Goal: Task Accomplishment & Management: Use online tool/utility

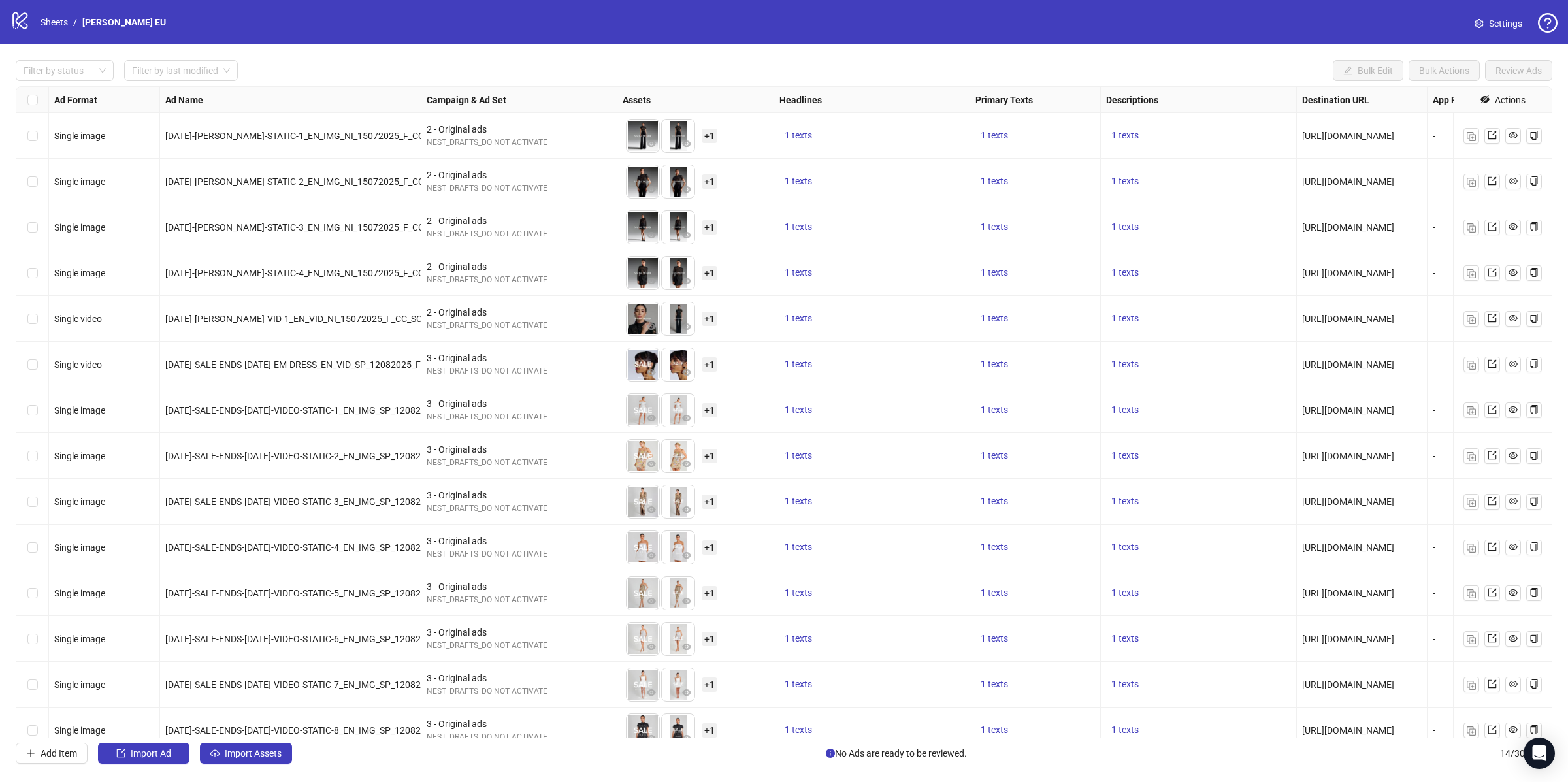
scroll to position [17, 0]
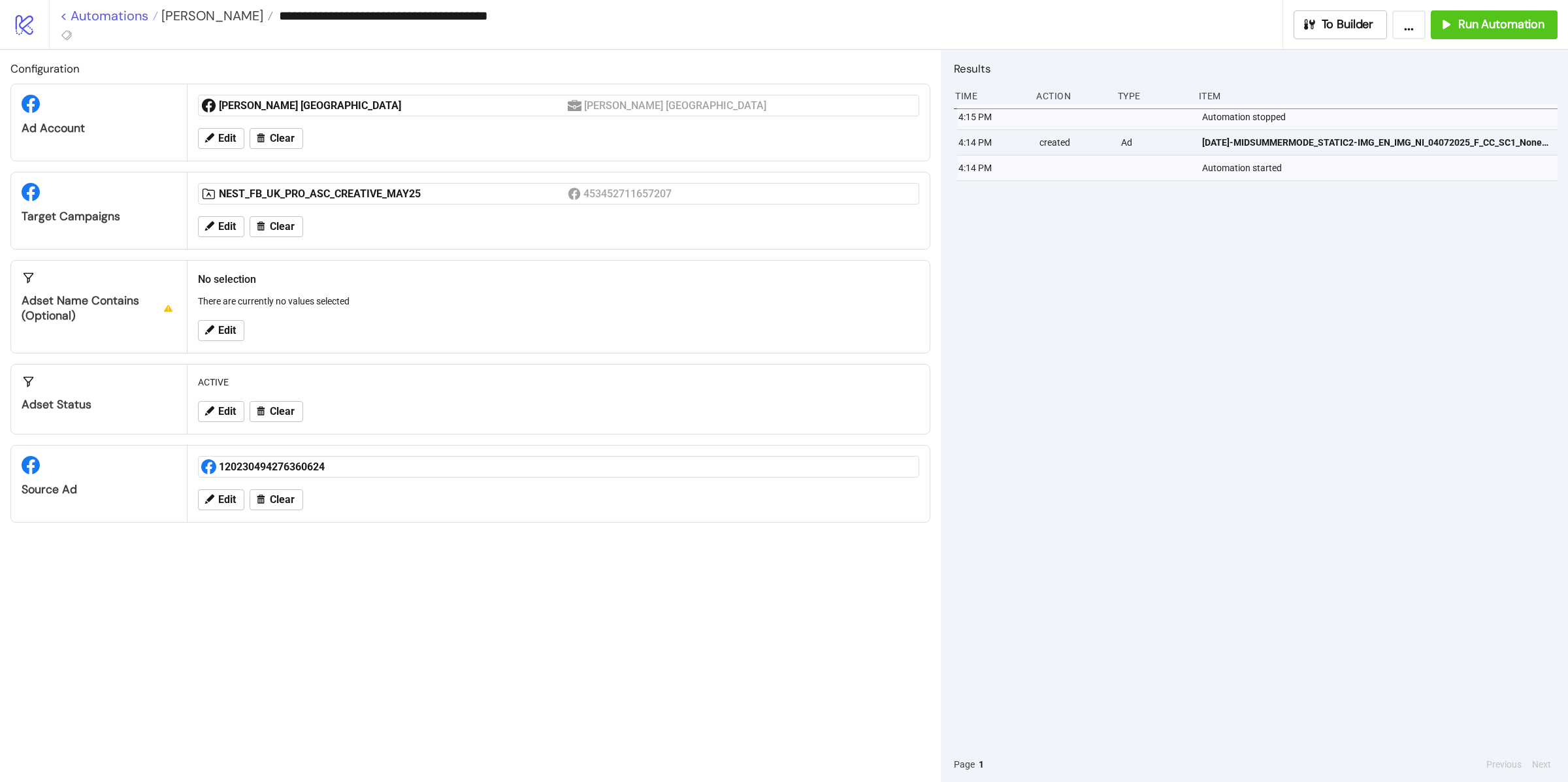
click at [96, 9] on link "< Automations" at bounding box center [109, 16] width 98 height 13
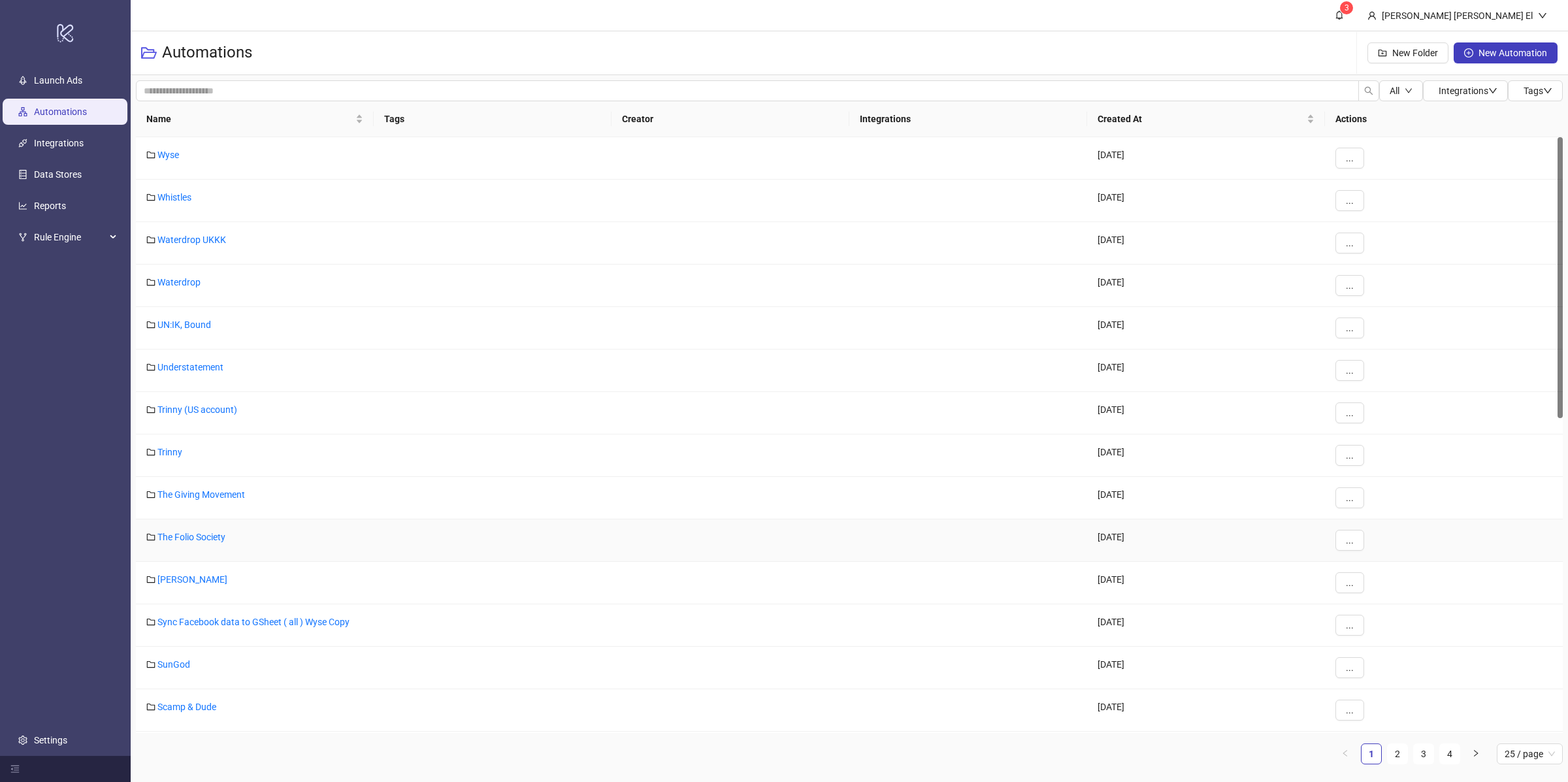
scroll to position [465, 0]
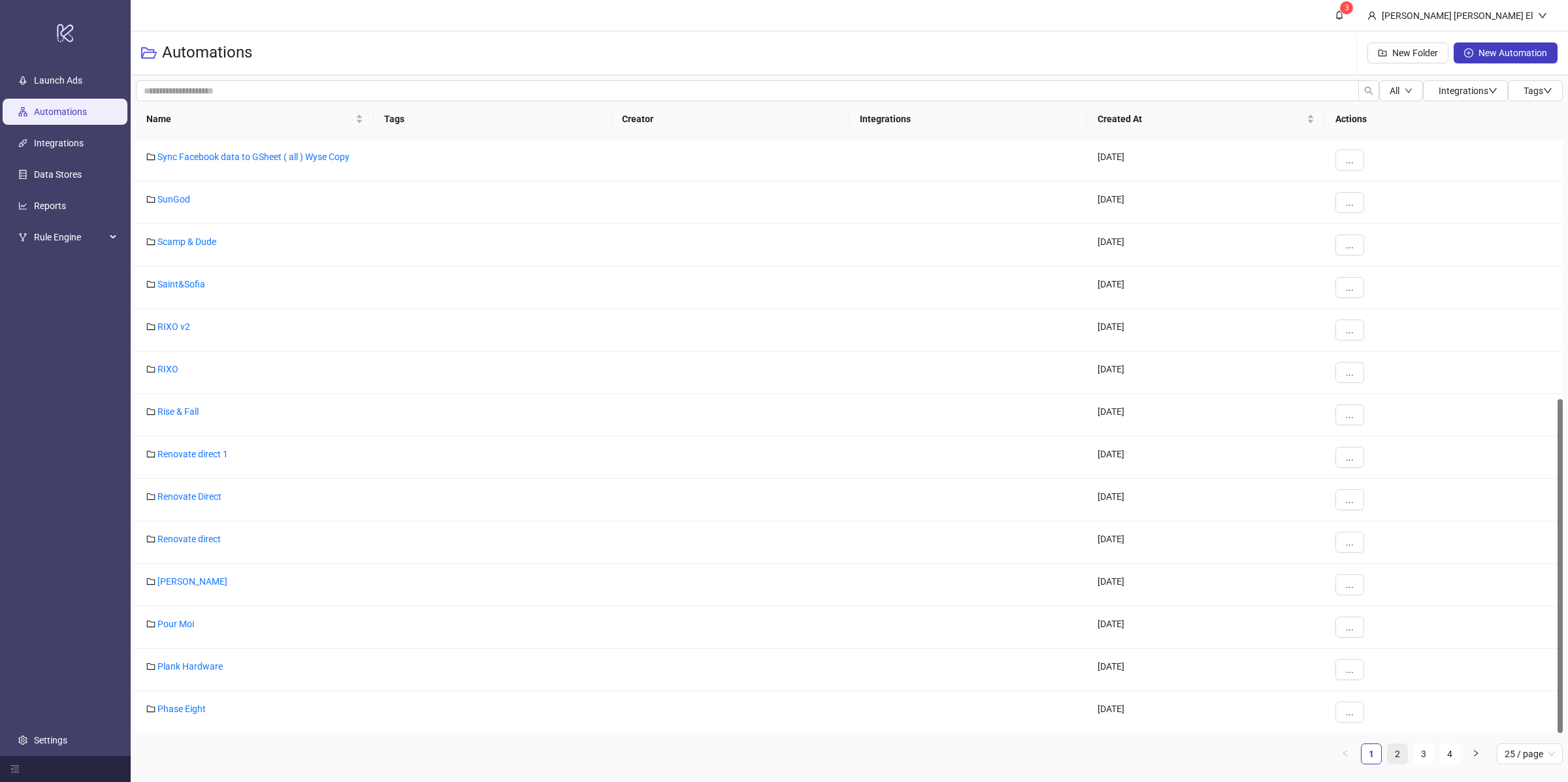
click at [1393, 755] on link "2" at bounding box center [1397, 754] width 20 height 20
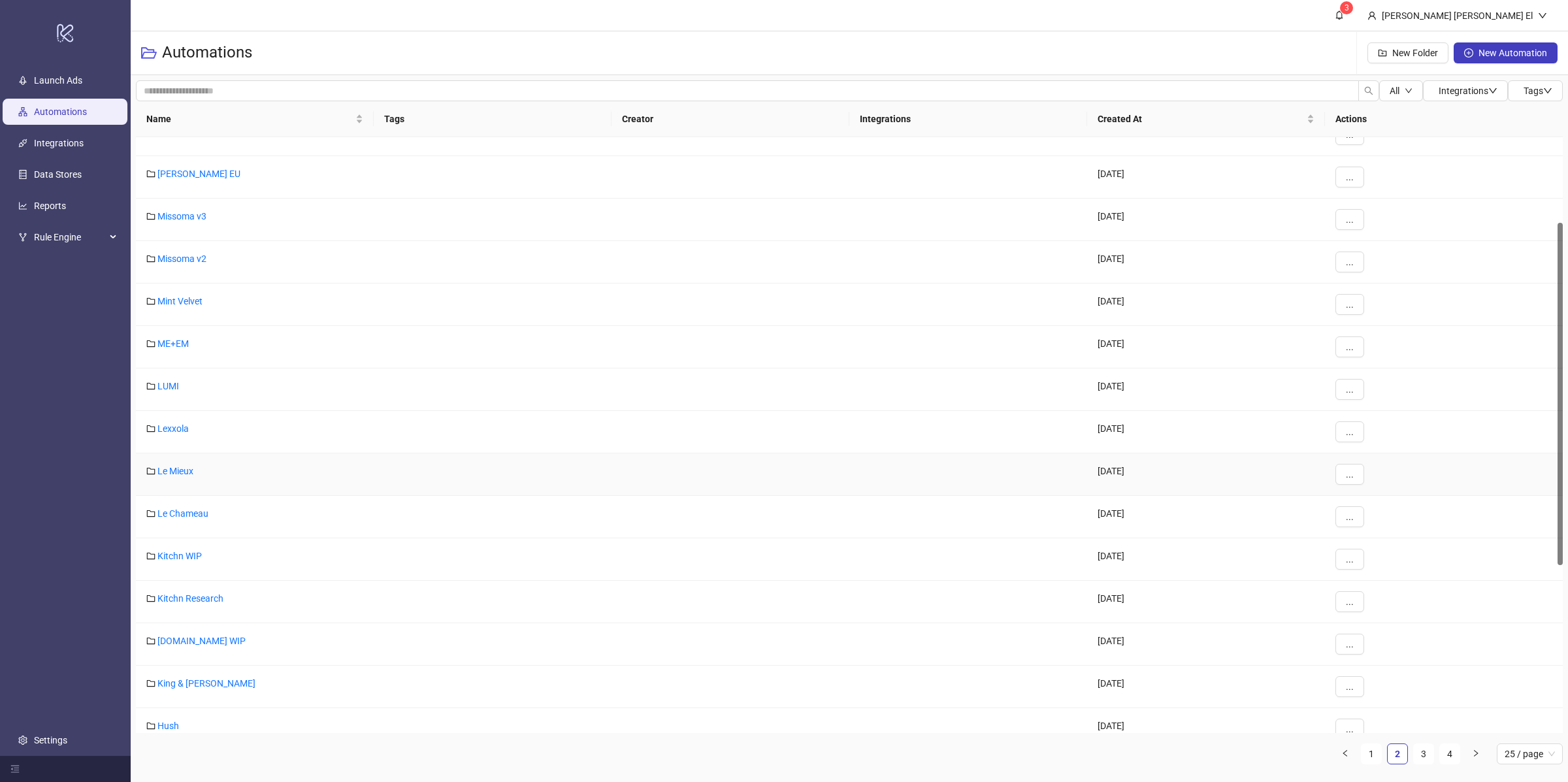
scroll to position [148, 0]
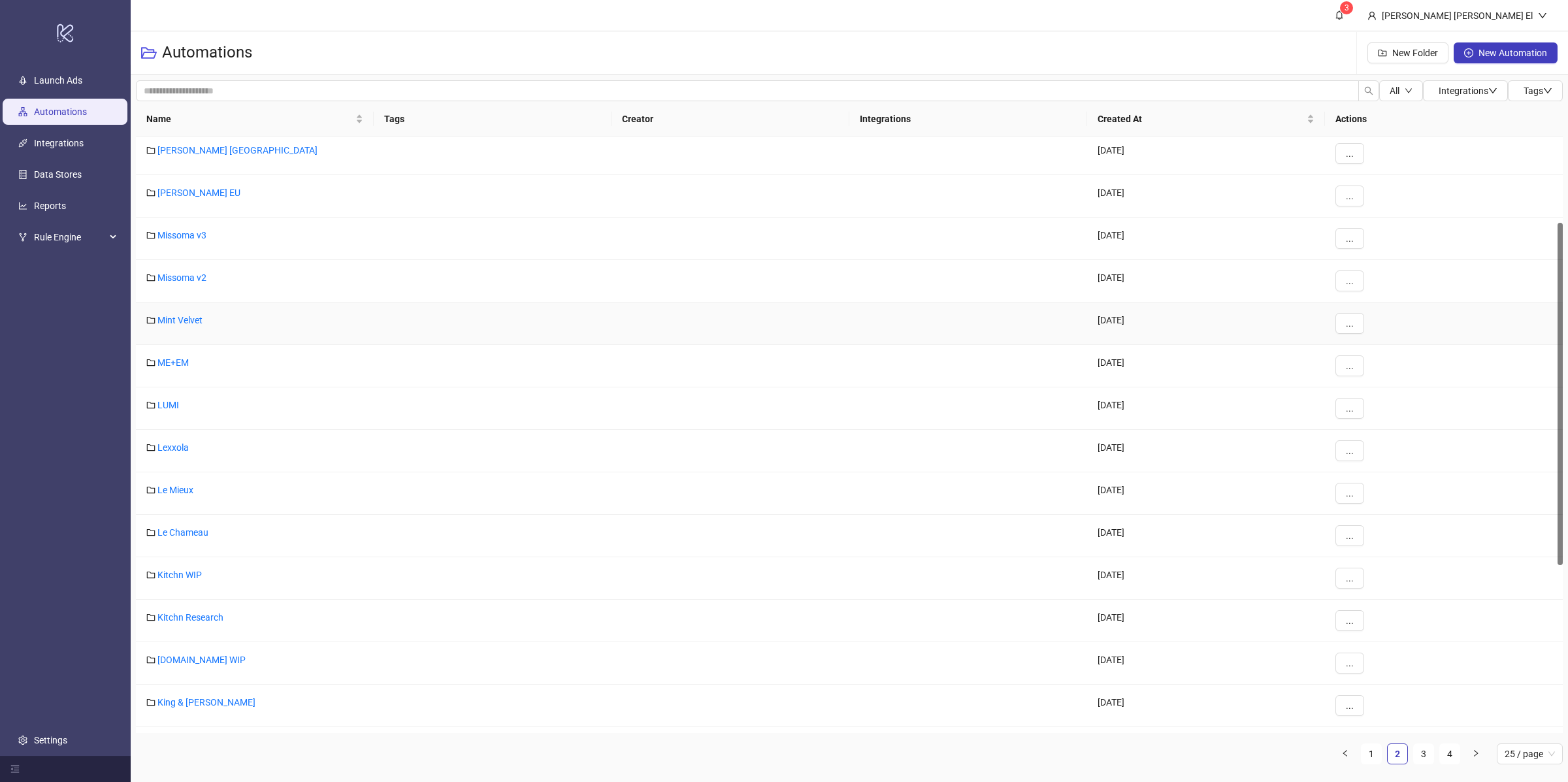
click at [178, 313] on div "Mint Velvet" at bounding box center [255, 324] width 238 height 43
click at [182, 330] on div "Mint Velvet" at bounding box center [255, 324] width 238 height 43
click at [182, 325] on link "Mint Velvet" at bounding box center [180, 320] width 45 height 10
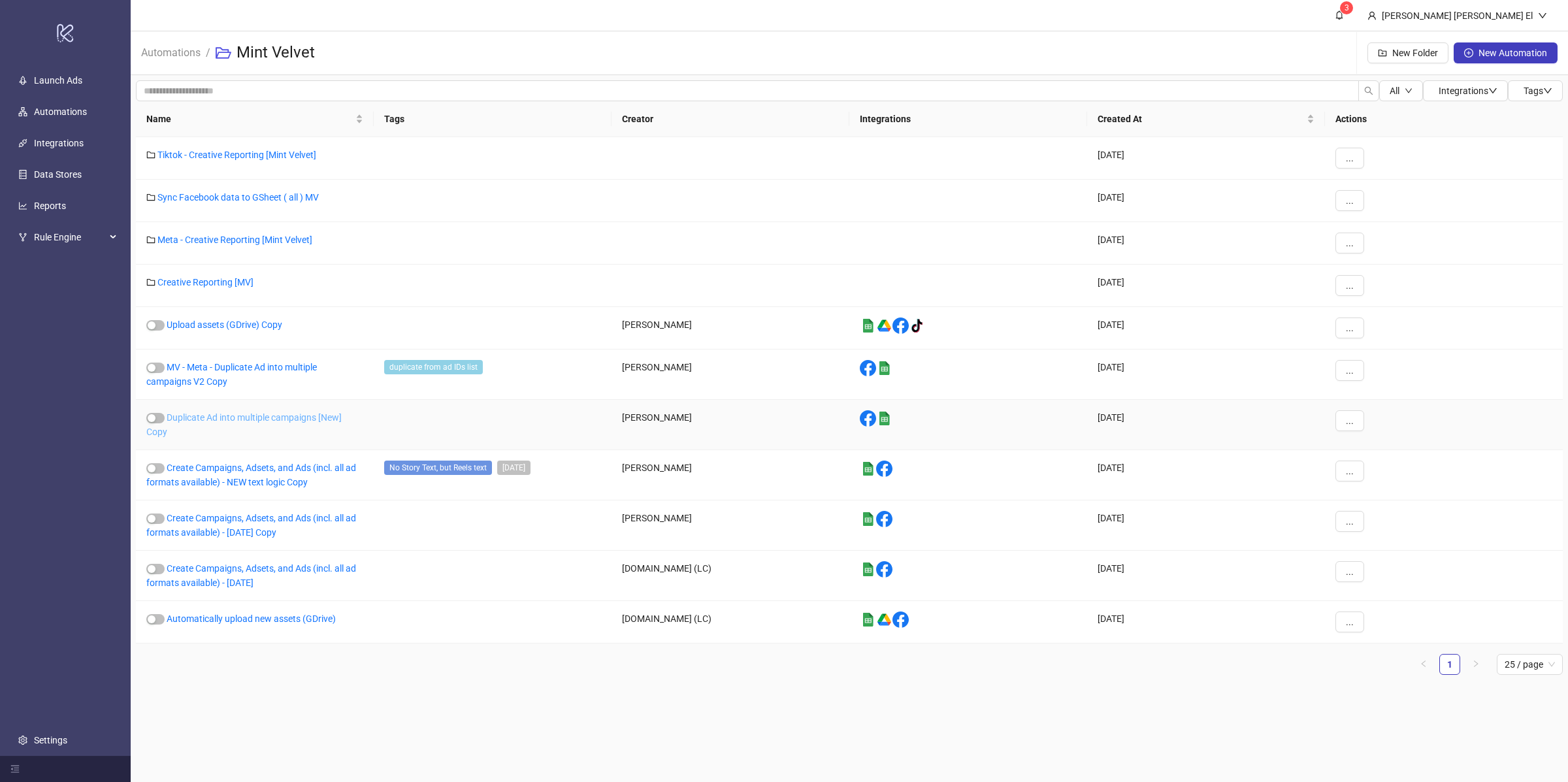
click at [219, 422] on link "Duplicate Ad into multiple campaigns [New] Copy" at bounding box center [244, 424] width 195 height 25
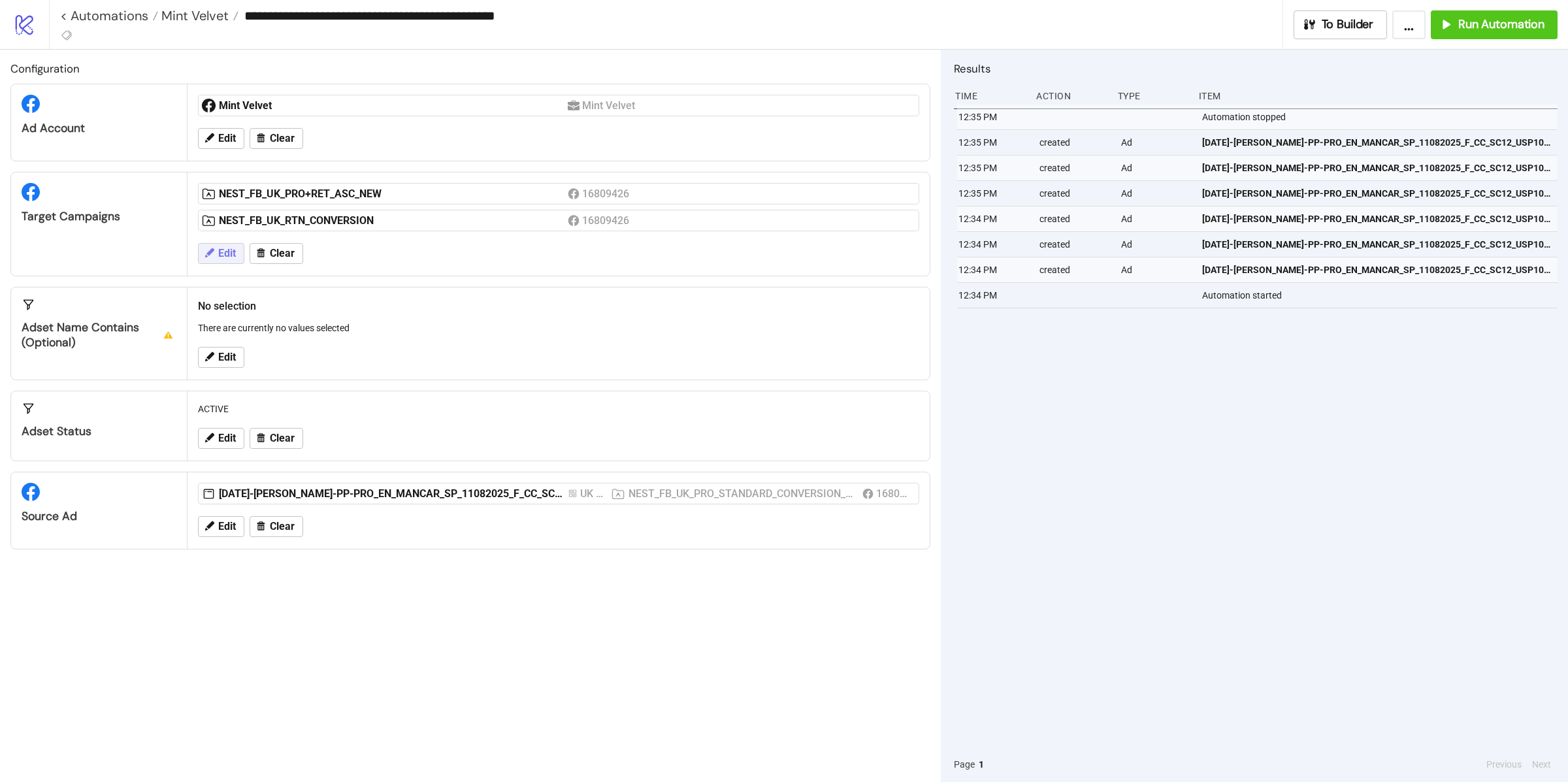
click at [227, 253] on span "Edit" at bounding box center [227, 253] width 17 height 12
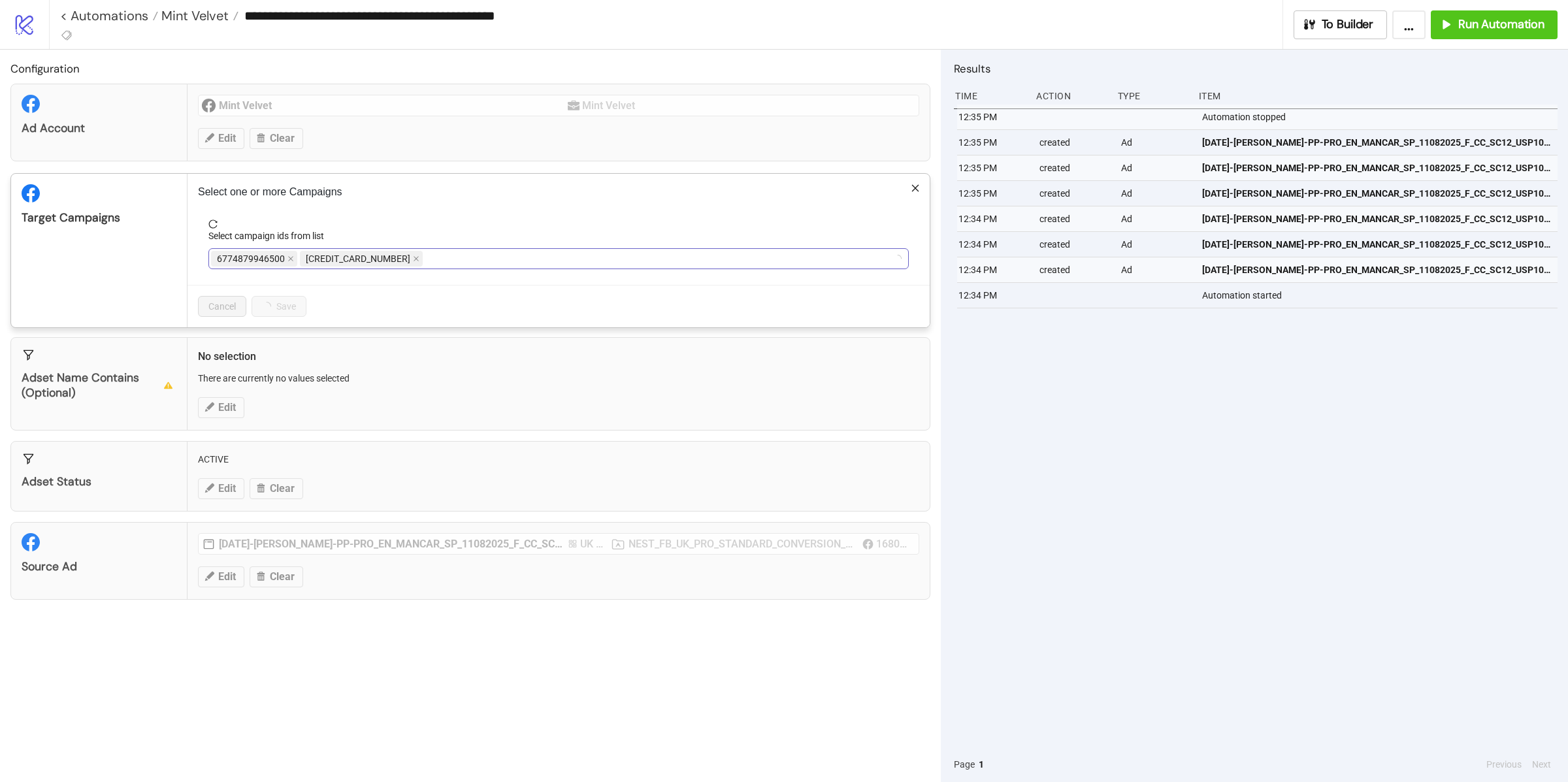
click at [383, 259] on span "[CREDIT_CARD_NUMBER]" at bounding box center [361, 259] width 123 height 16
click at [382, 259] on span "[CREDIT_CARD_NUMBER]" at bounding box center [361, 259] width 123 height 16
click at [375, 256] on span "NEST_FB_UK_RTN_CONVERSION" at bounding box center [449, 259] width 153 height 16
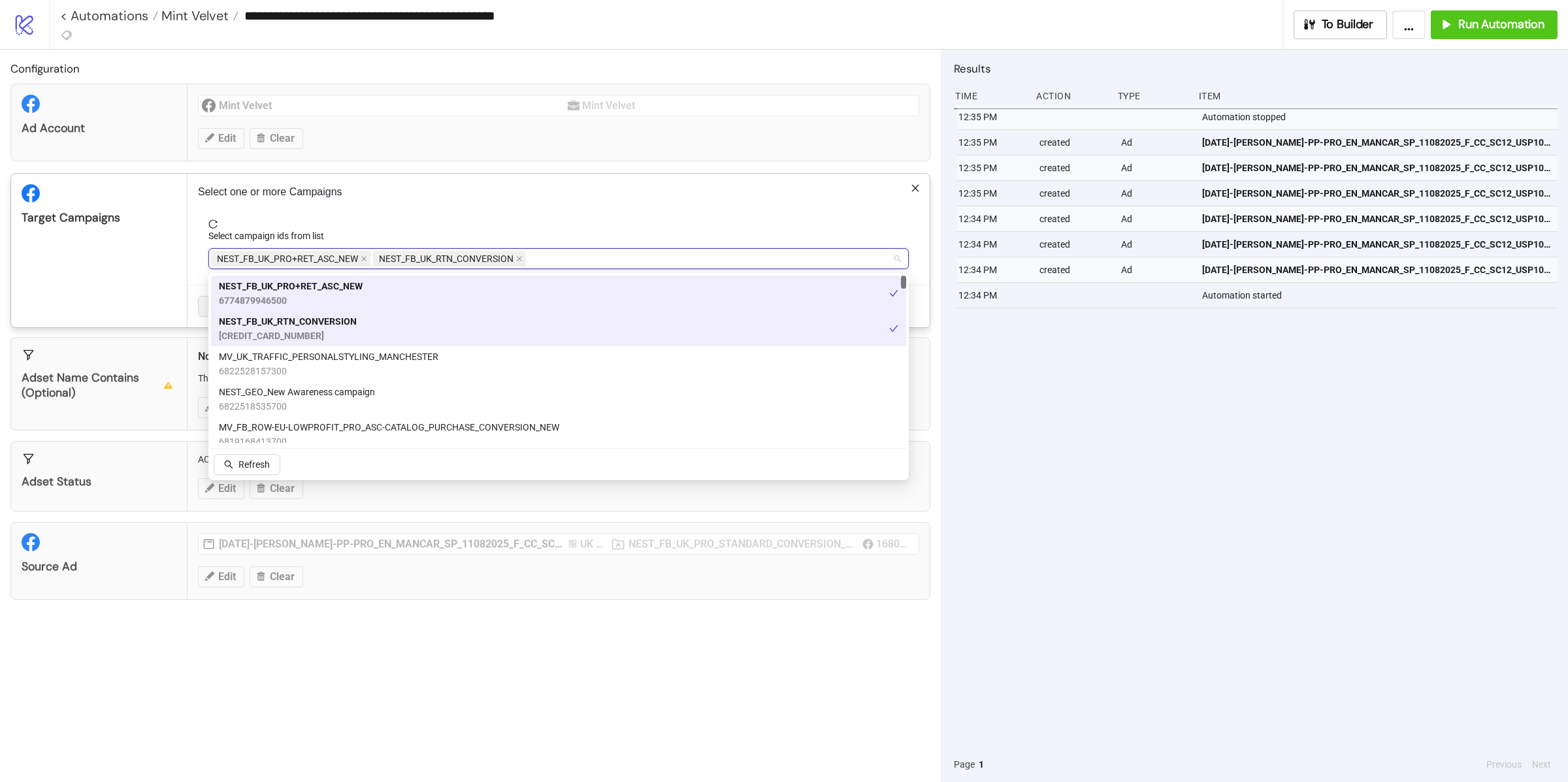
click at [553, 225] on span "reload" at bounding box center [558, 224] width 700 height 9
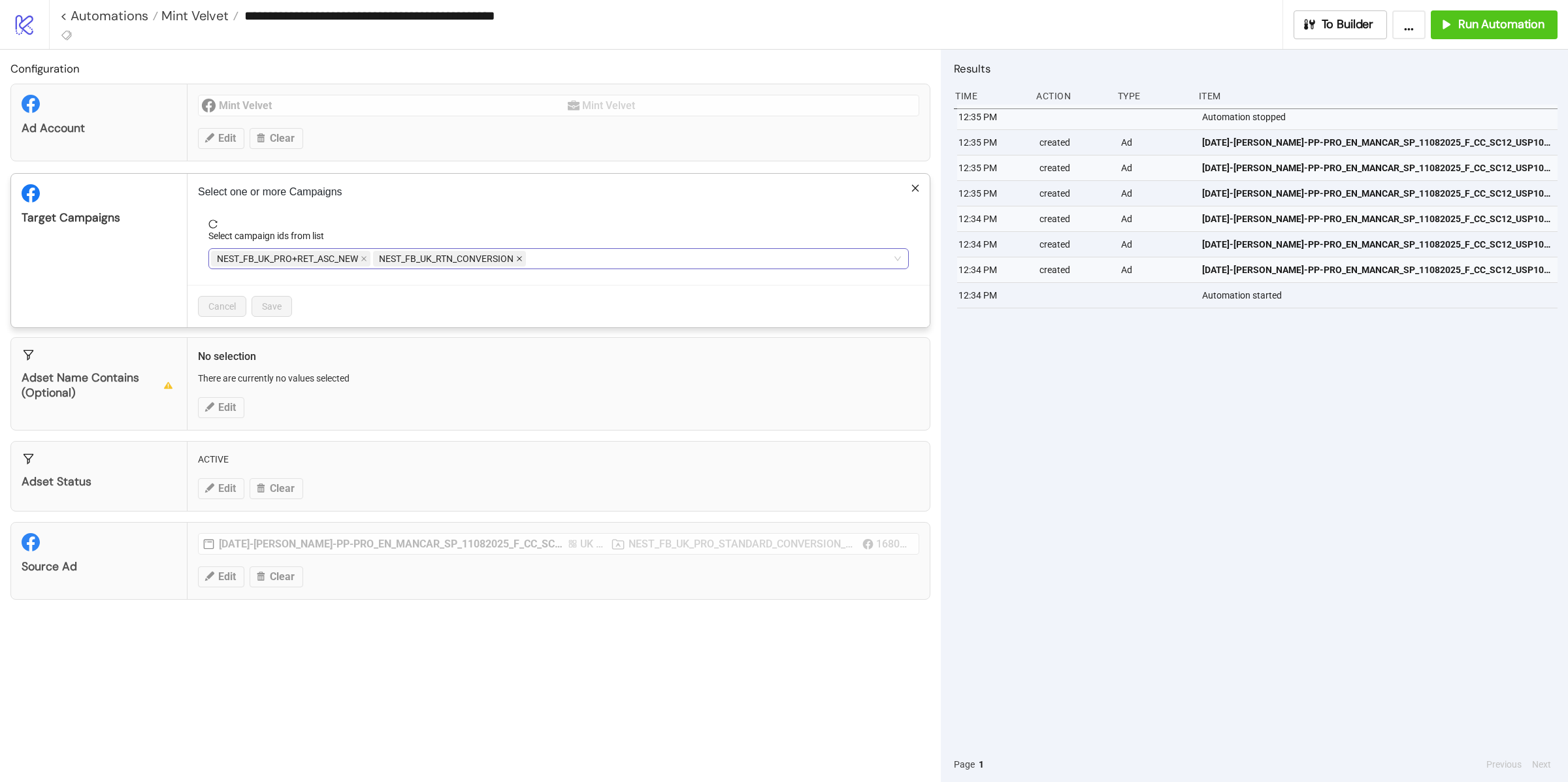
click at [521, 261] on icon "close" at bounding box center [519, 259] width 6 height 6
click at [521, 261] on div "NEST_FB_UK_PRO+RET_ASC_NEW NEST_FB_UK_RTN_CONVERSION" at bounding box center [551, 258] width 681 height 18
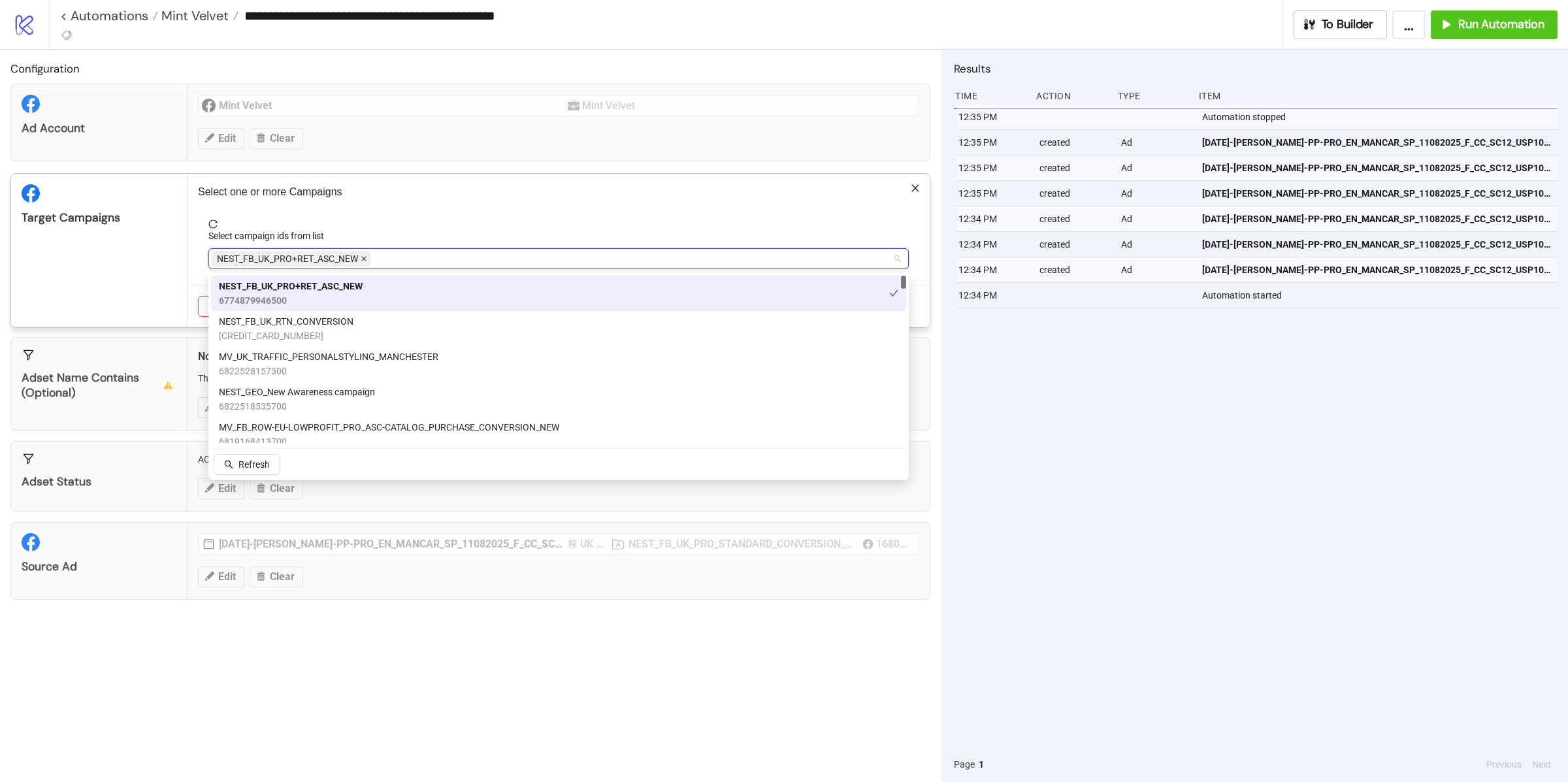
click at [363, 252] on span at bounding box center [364, 259] width 6 height 14
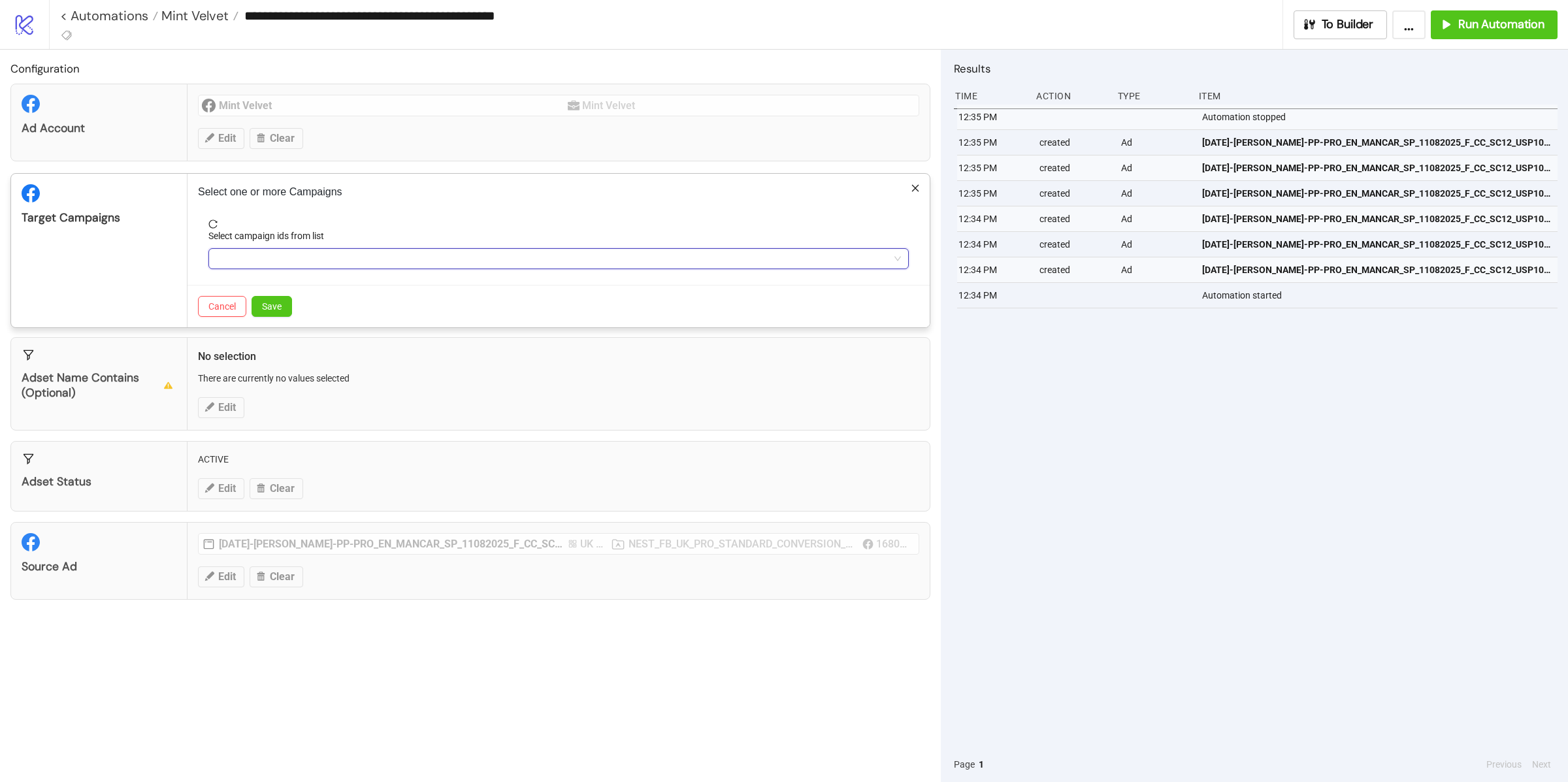
click at [366, 264] on div at bounding box center [551, 258] width 681 height 18
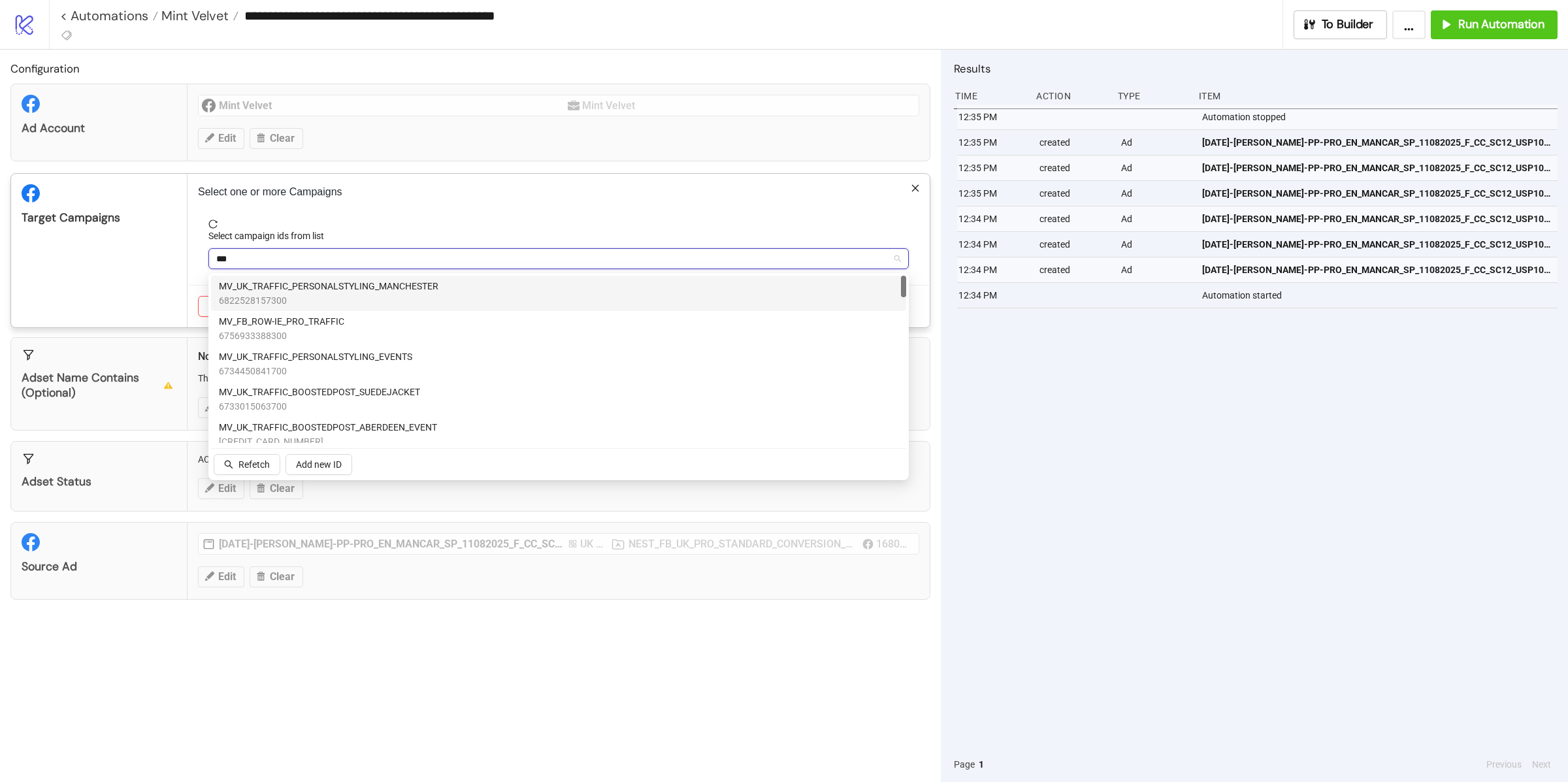
type input "****"
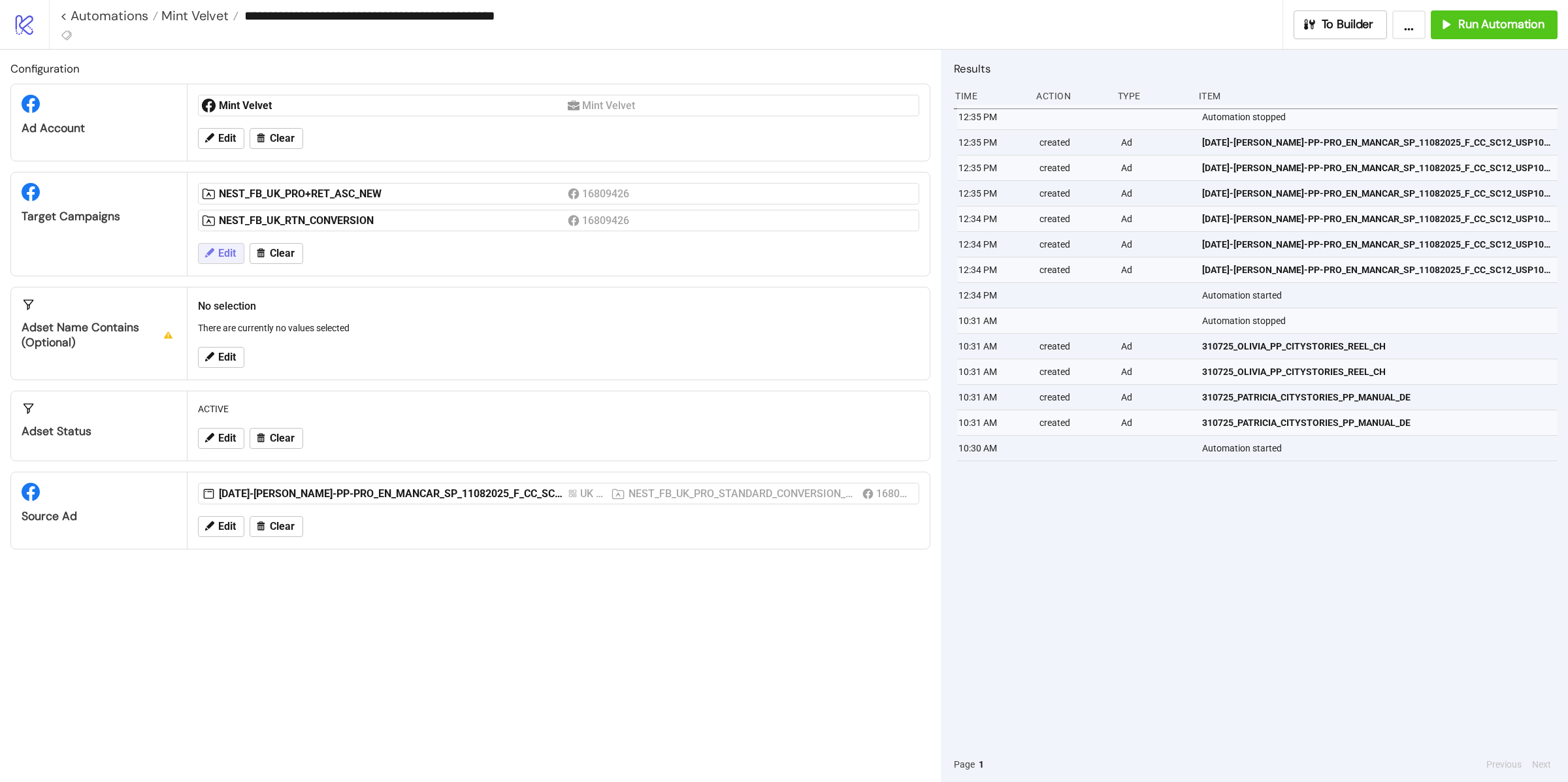
click at [229, 253] on span "Edit" at bounding box center [227, 253] width 17 height 12
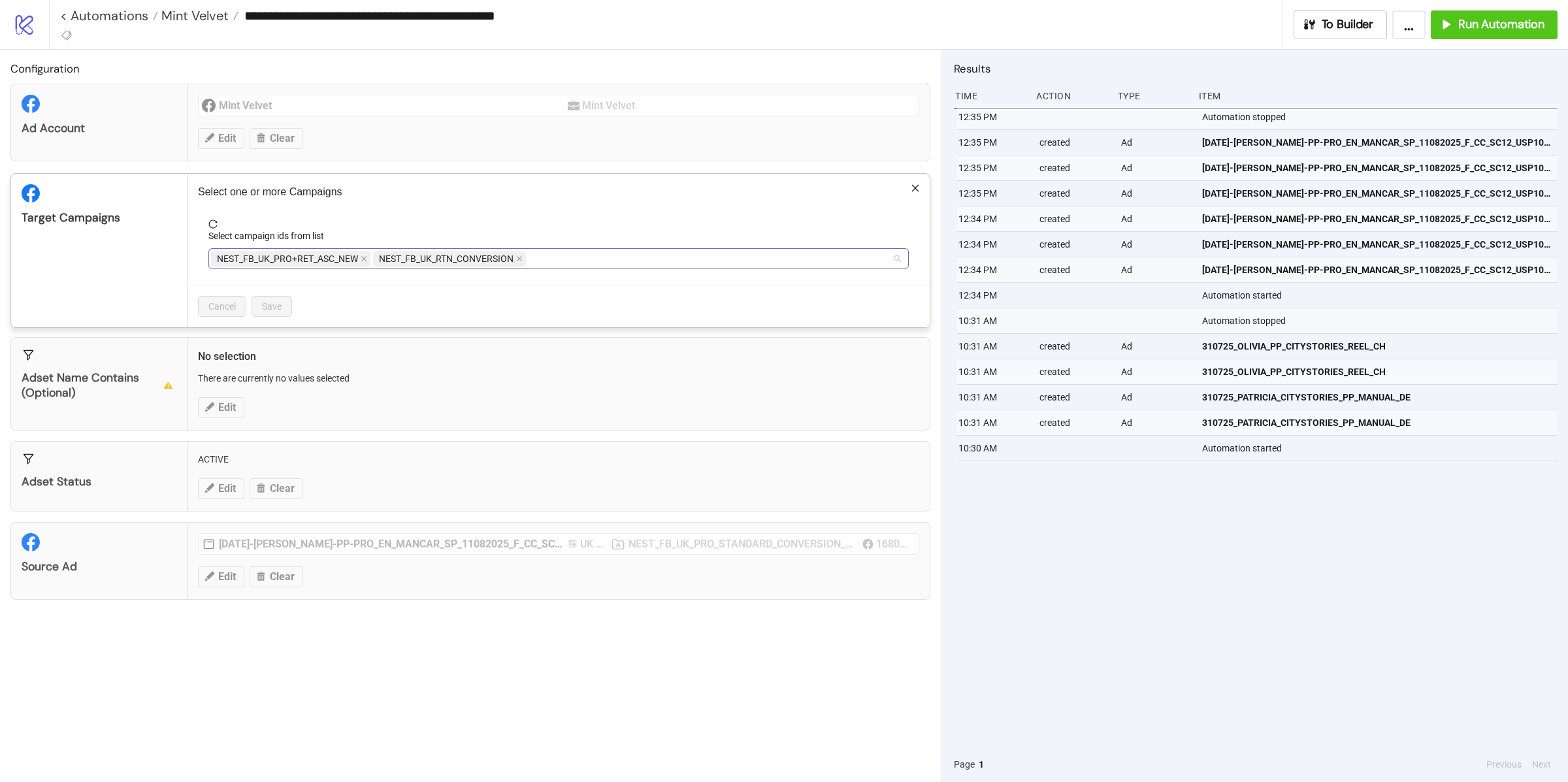
click at [578, 264] on div "NEST_FB_UK_PRO+RET_ASC_NEW NEST_FB_UK_RTN_CONVERSION" at bounding box center [551, 258] width 681 height 18
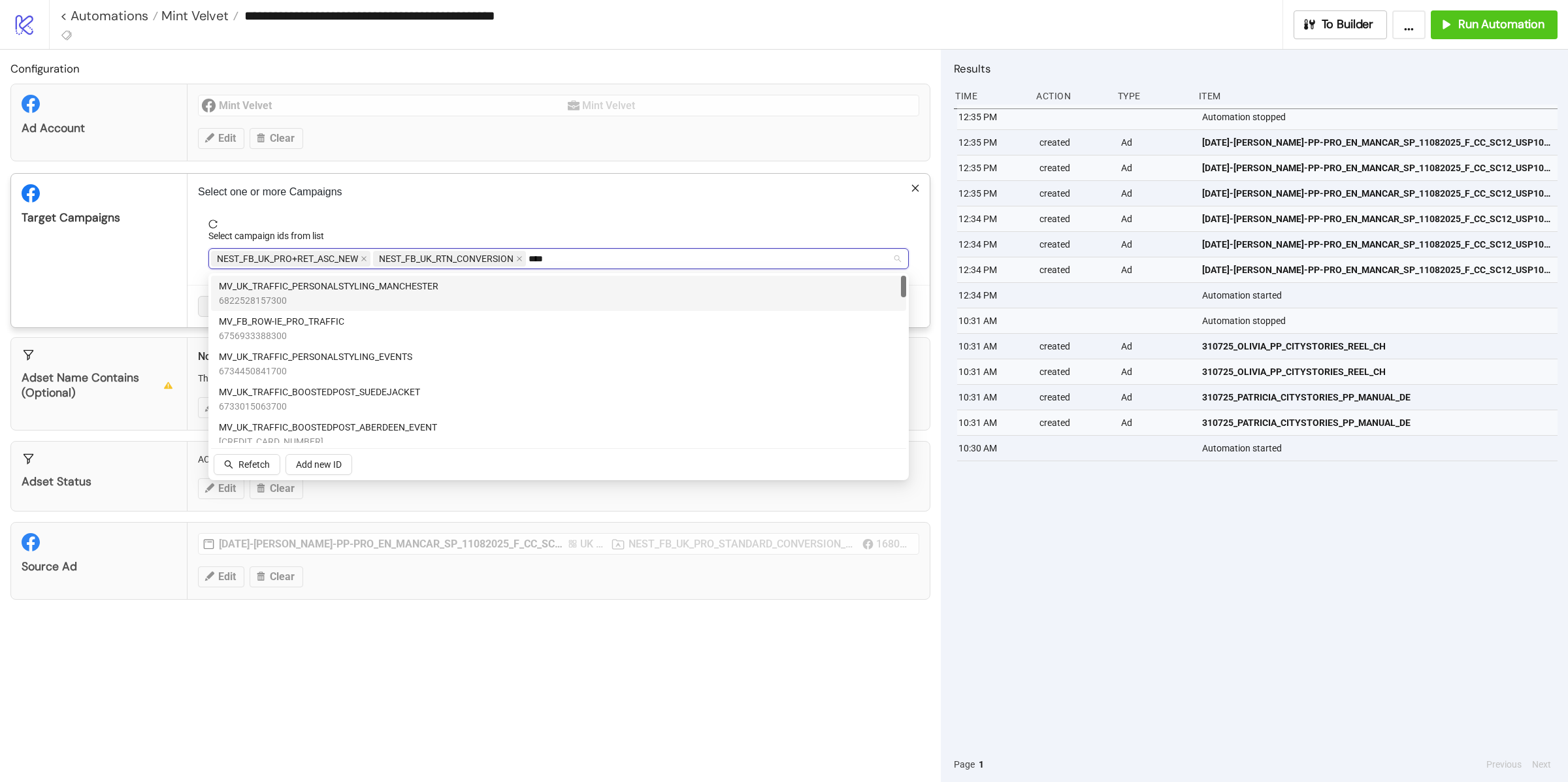
type input "****"
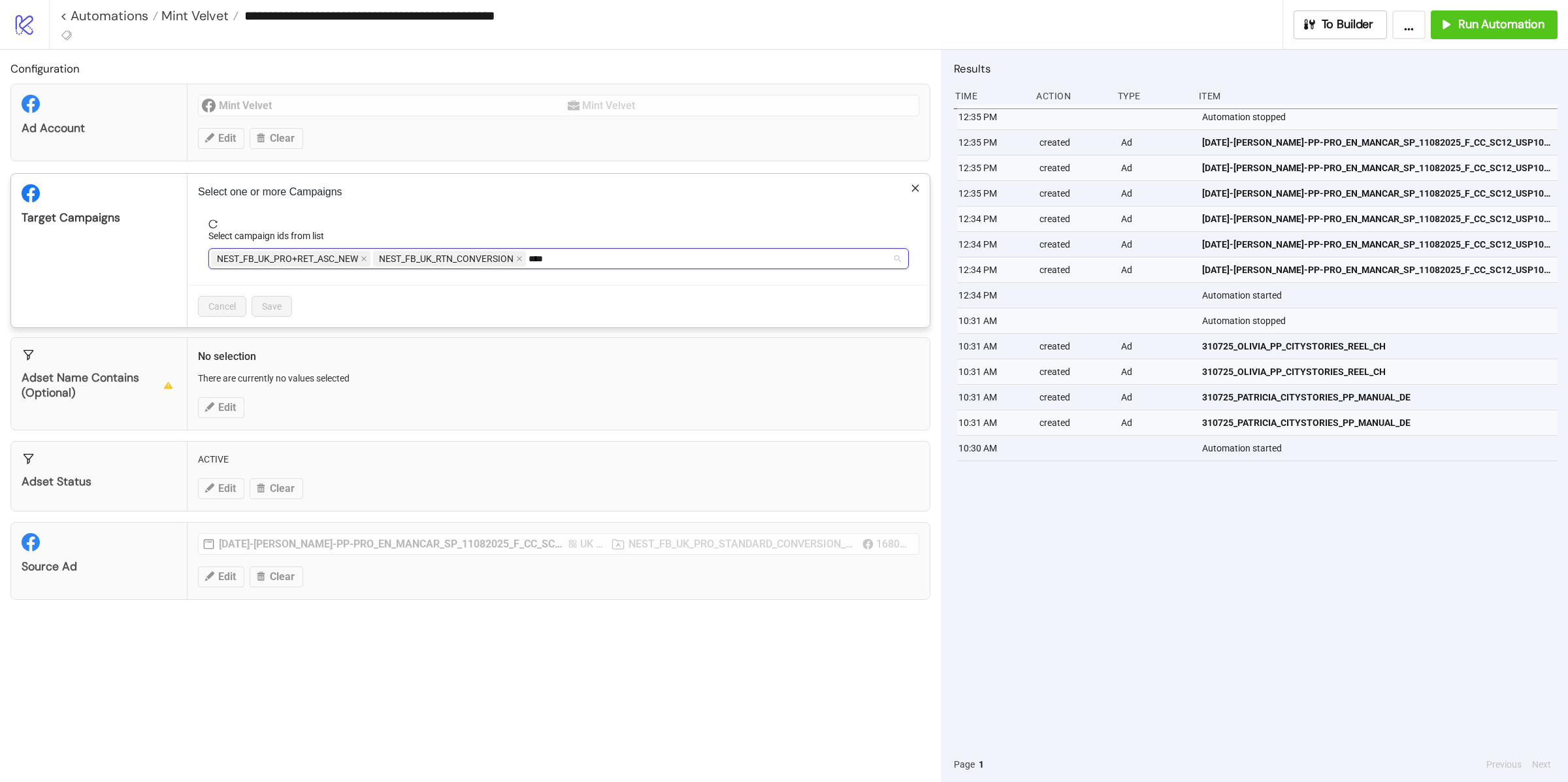
click at [540, 257] on div "NEST_FB_UK_PRO+RET_ASC_NEW NEST_FB_UK_RTN_CONVERSION **** TRAF" at bounding box center [551, 258] width 681 height 18
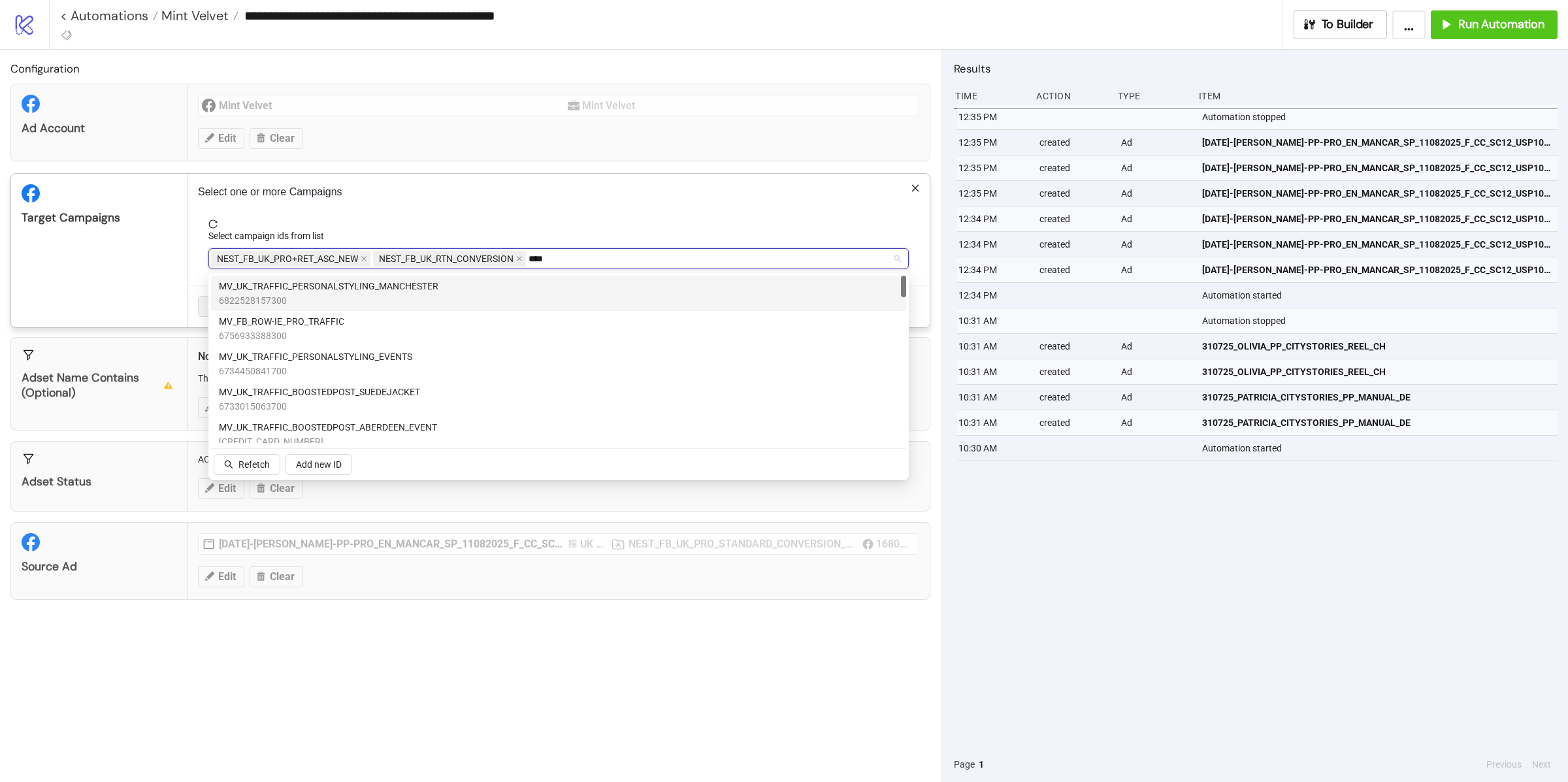
paste input "**********"
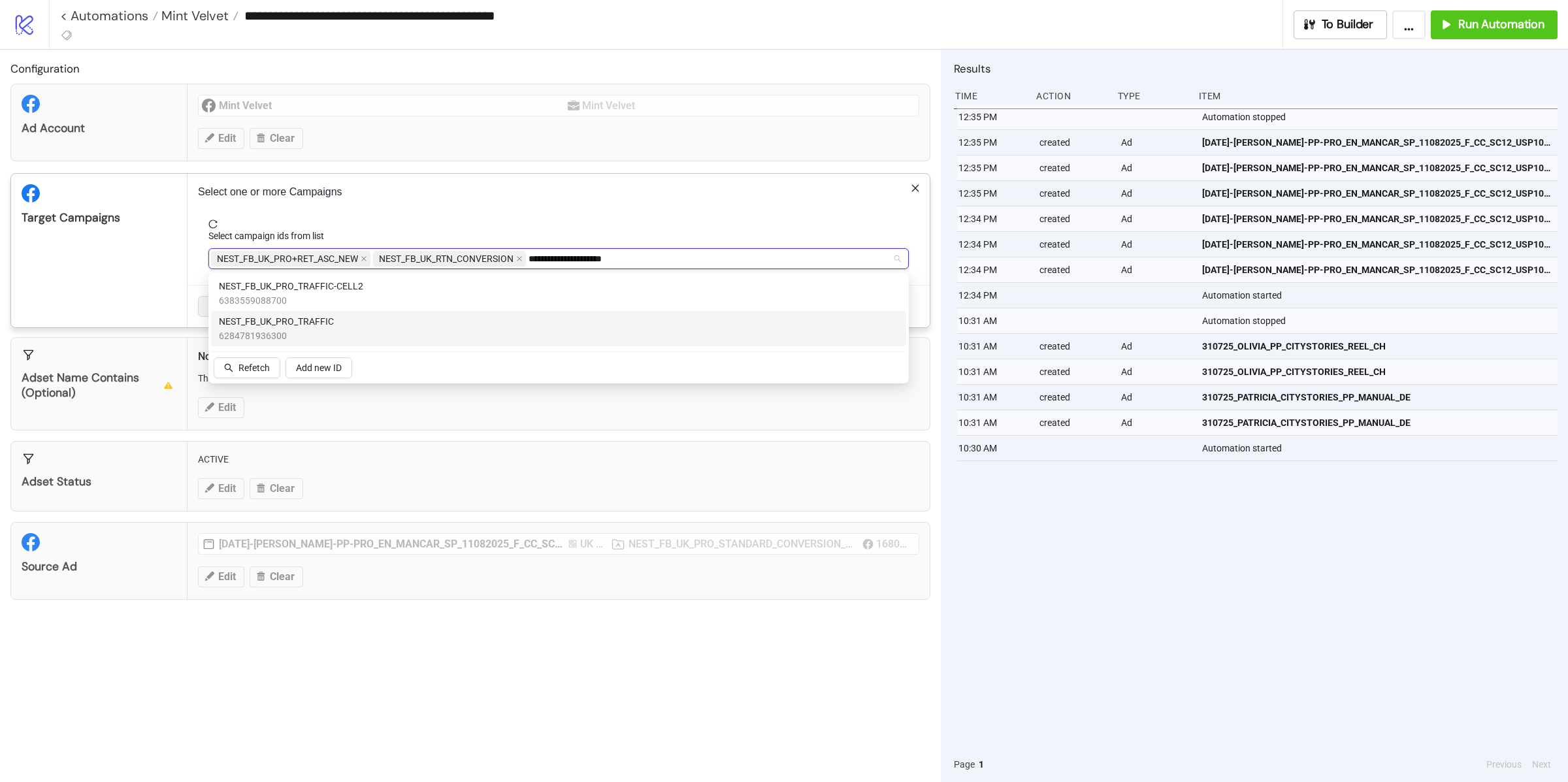
click at [454, 323] on div "NEST_FB_UK_PRO_TRAFFIC 6284781936300" at bounding box center [559, 328] width 680 height 28
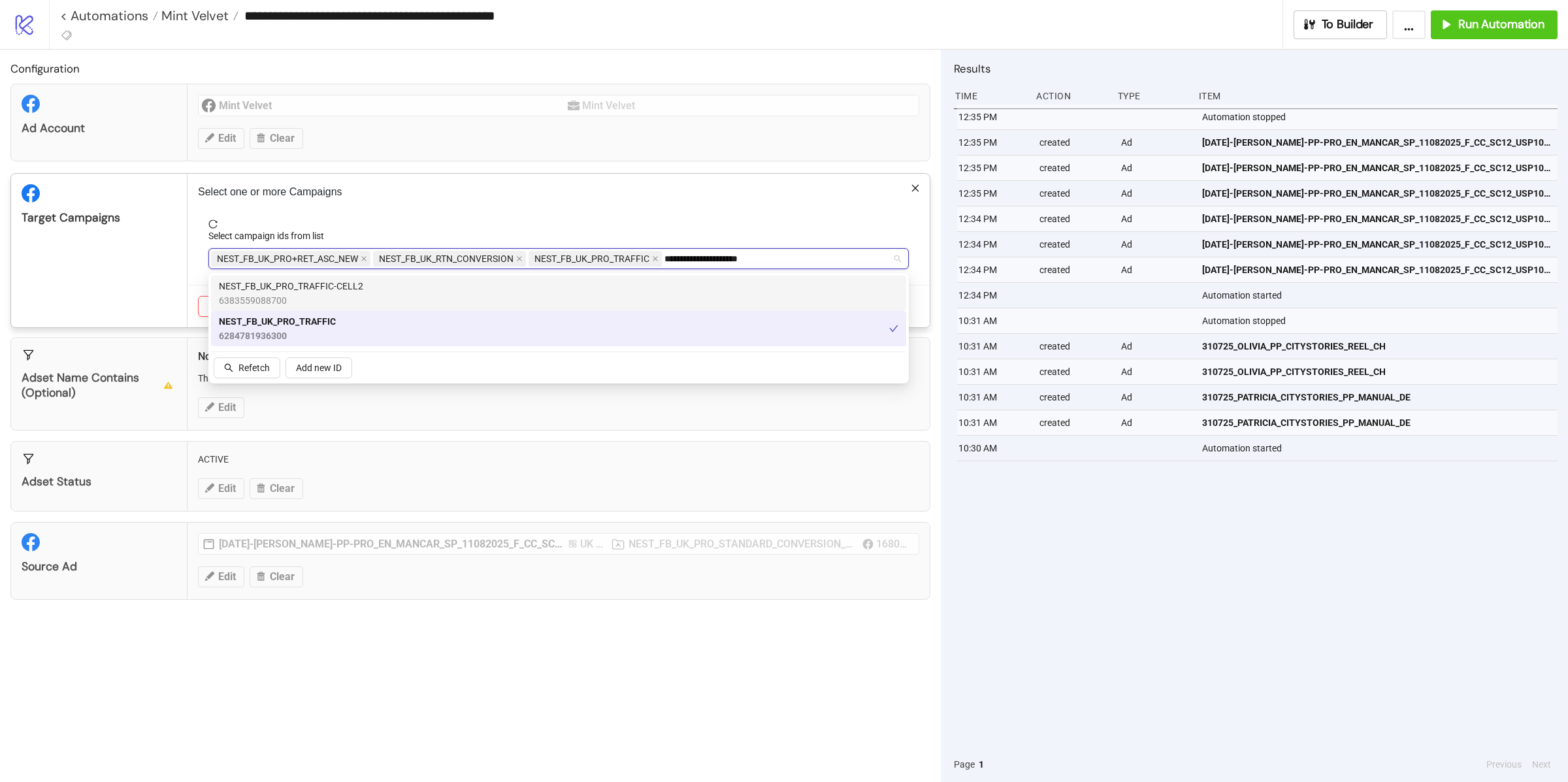
type input "**********"
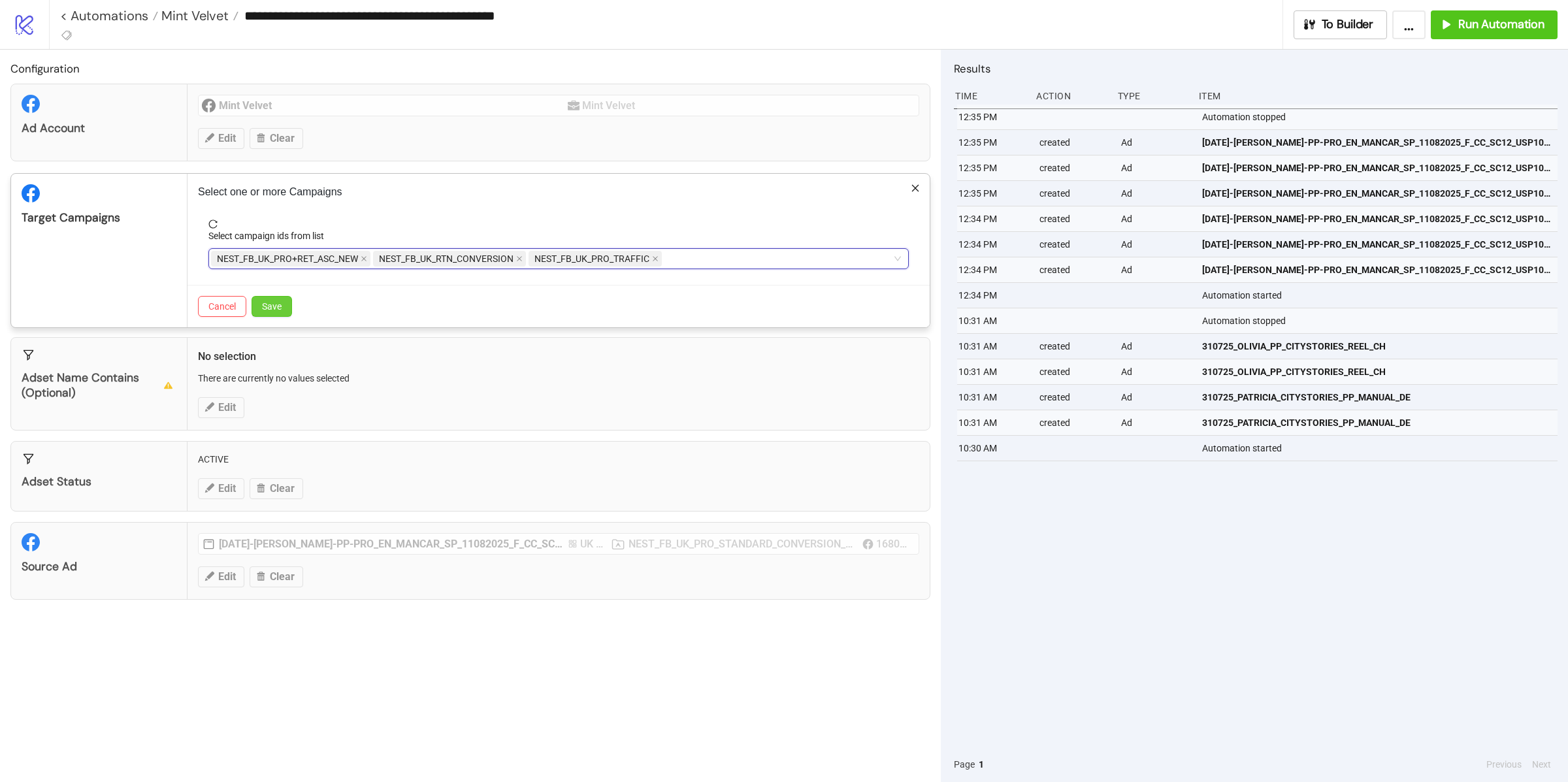
click at [270, 307] on span "Save" at bounding box center [271, 306] width 20 height 10
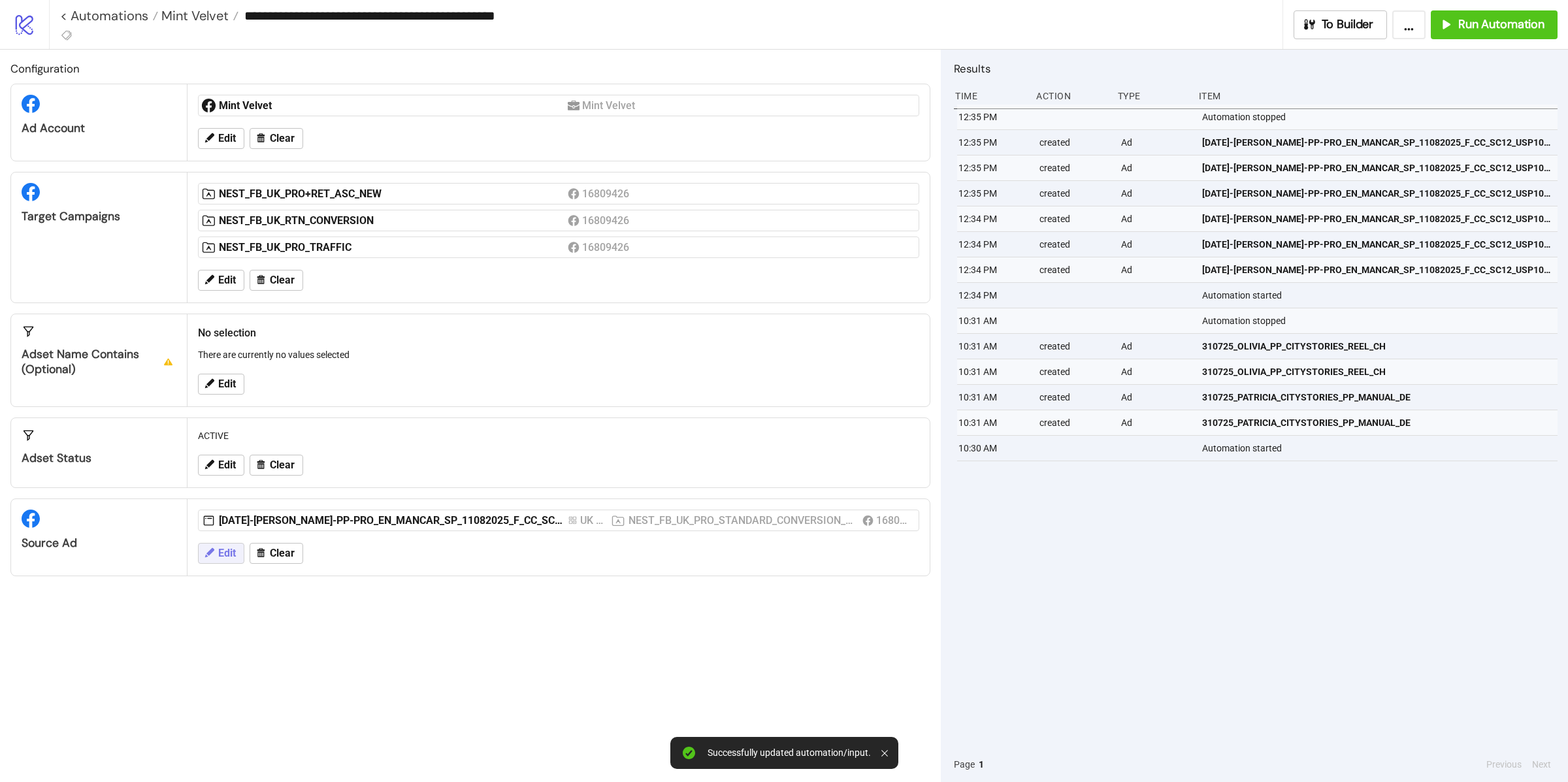
click at [238, 556] on button "Edit" at bounding box center [221, 553] width 47 height 21
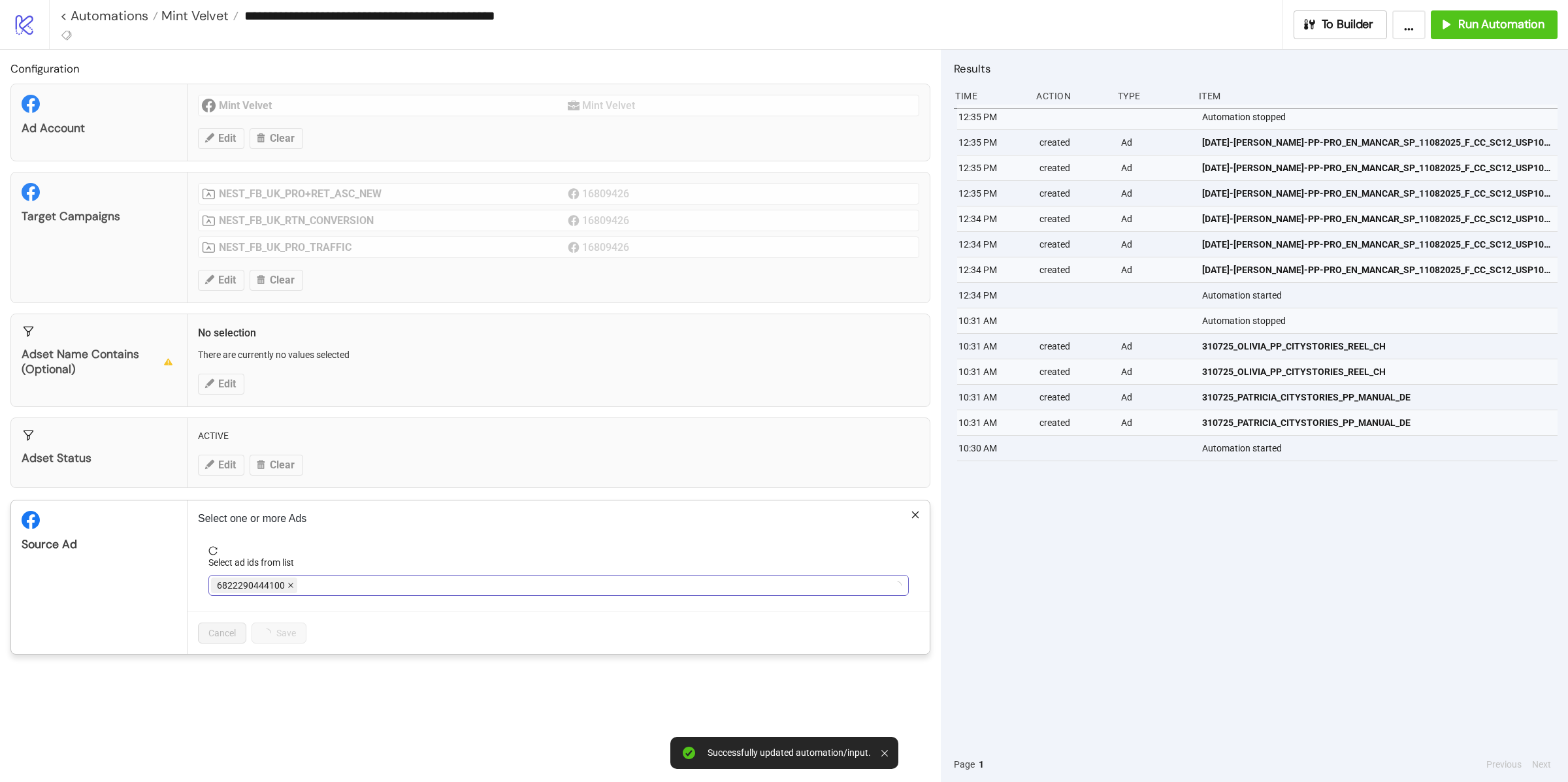
click at [290, 592] on span at bounding box center [290, 586] width 6 height 14
click at [290, 592] on div at bounding box center [551, 585] width 681 height 18
click at [263, 586] on div at bounding box center [551, 585] width 681 height 18
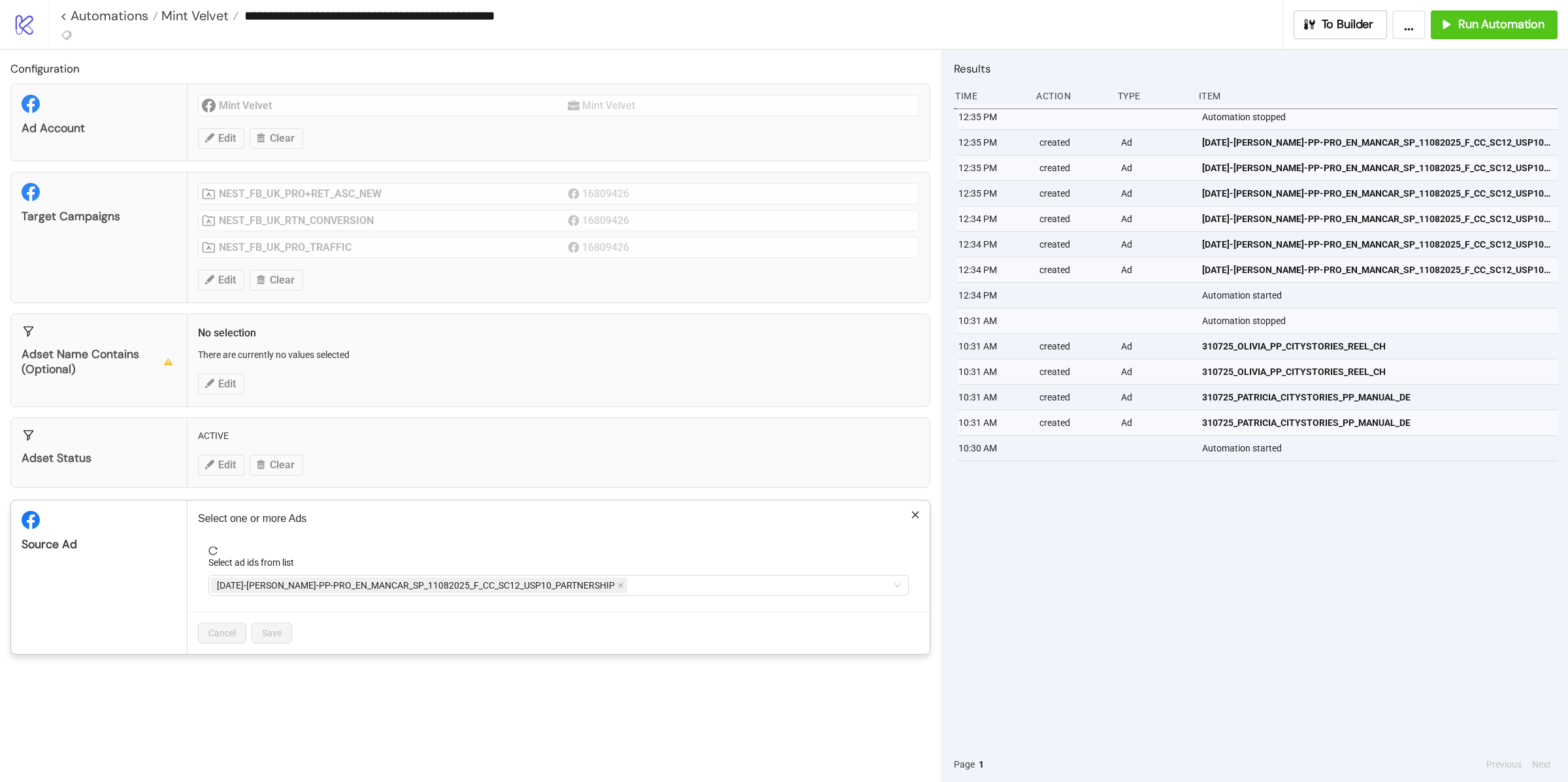
click at [245, 592] on span "[DATE]-[PERSON_NAME]-PP-PRO_EN_MANCAR_SP_11082025_F_CC_SC12_USP10_PARTNERSHIP" at bounding box center [415, 586] width 398 height 14
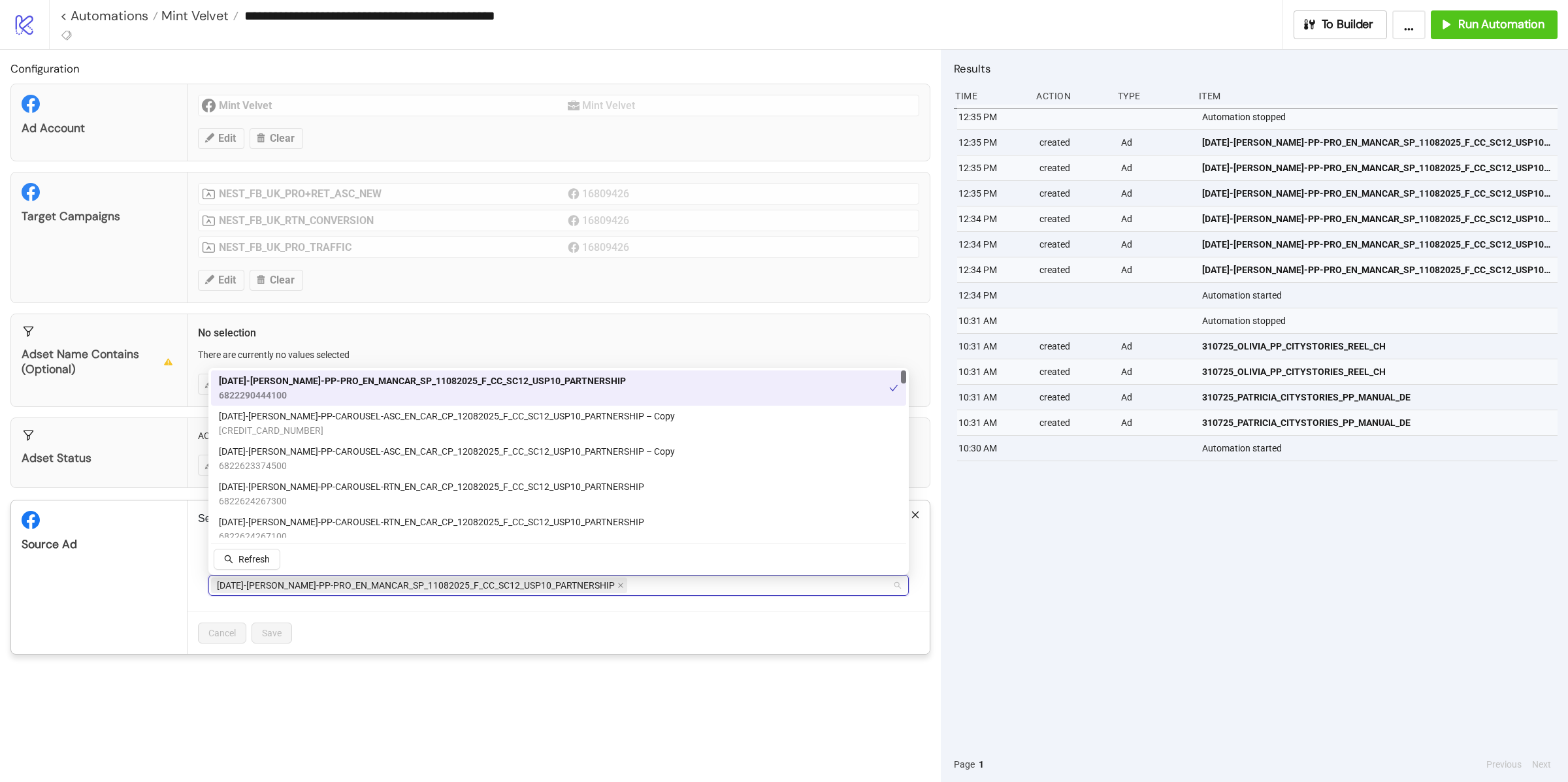
click at [575, 592] on span "[DATE]-[PERSON_NAME]-PP-PRO_EN_MANCAR_SP_11082025_F_CC_SC12_USP10_PARTNERSHIP" at bounding box center [419, 586] width 416 height 16
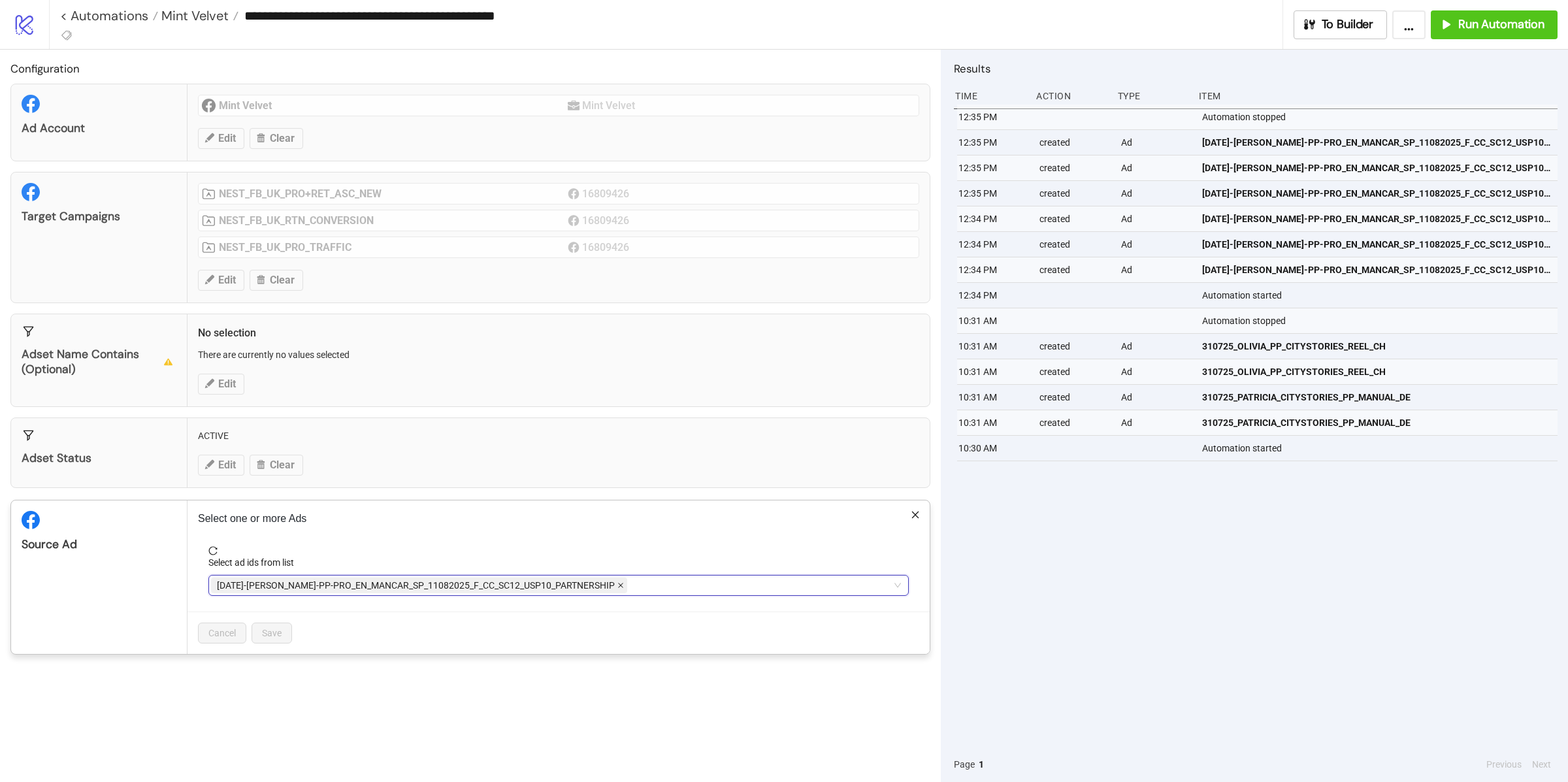
click at [617, 592] on span at bounding box center [620, 586] width 6 height 14
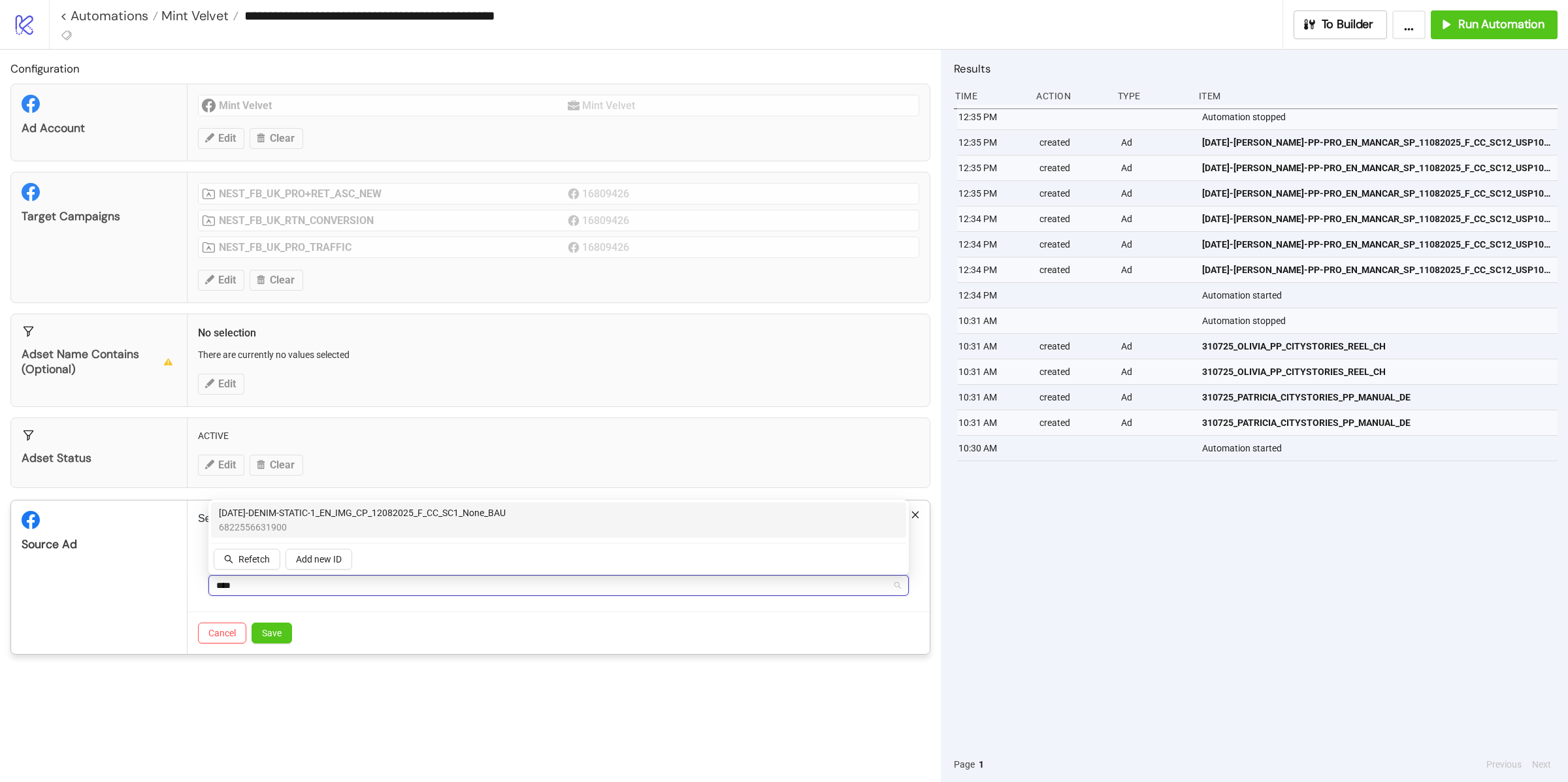
type input "*****"
click at [539, 523] on div "[DATE]-DENIM-STATIC-1_EN_IMG_CP_12082025_F_CC_SC1_None_BAU 6822556631900" at bounding box center [559, 520] width 680 height 28
click at [279, 649] on div "Cancel Save" at bounding box center [559, 633] width 742 height 43
click at [277, 639] on span "Save" at bounding box center [271, 633] width 20 height 10
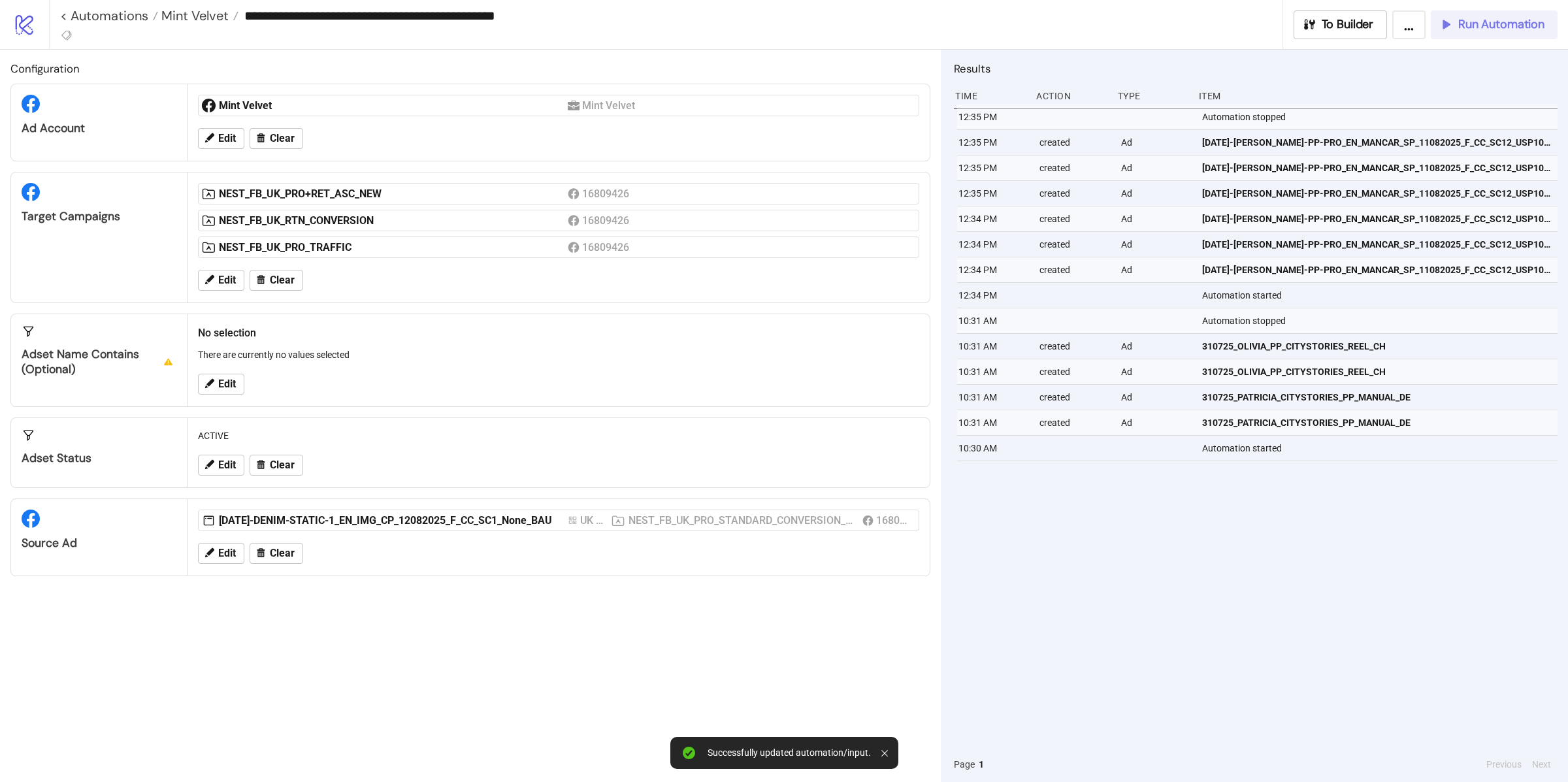
click at [1466, 30] on span "Run Automation" at bounding box center [1501, 24] width 86 height 15
